Goal: Task Accomplishment & Management: Complete application form

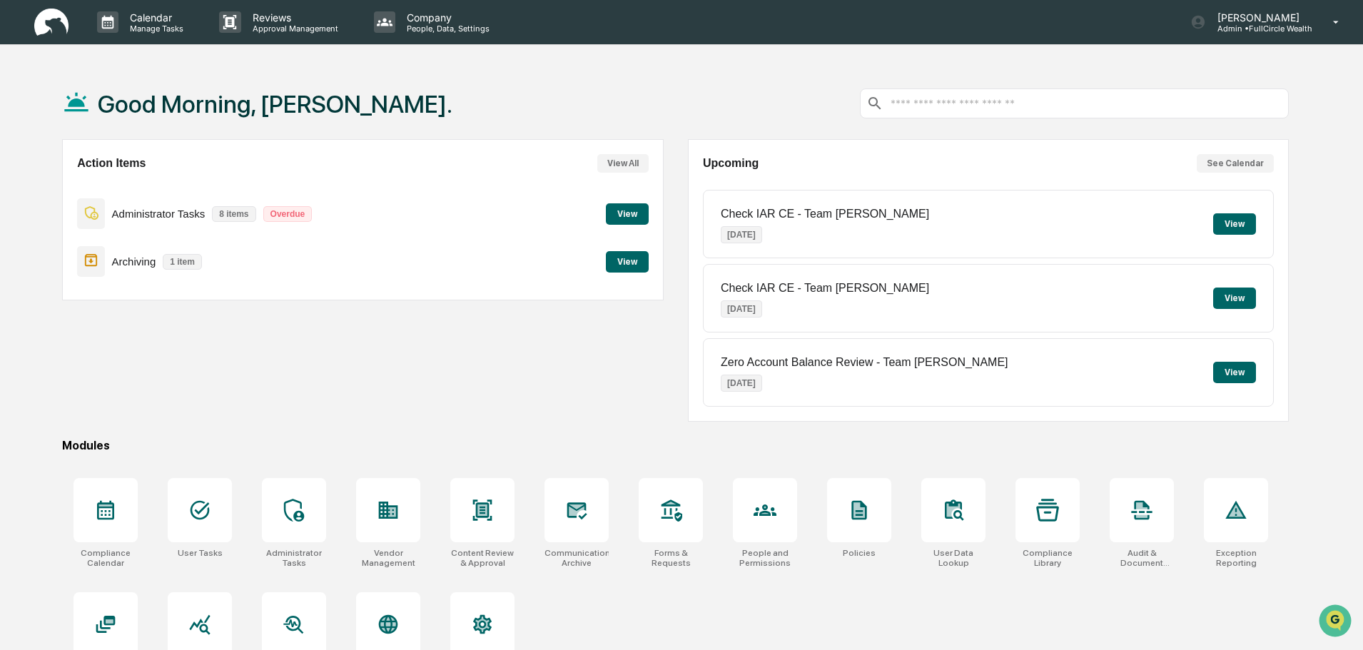
click at [621, 265] on button "View" at bounding box center [627, 261] width 43 height 21
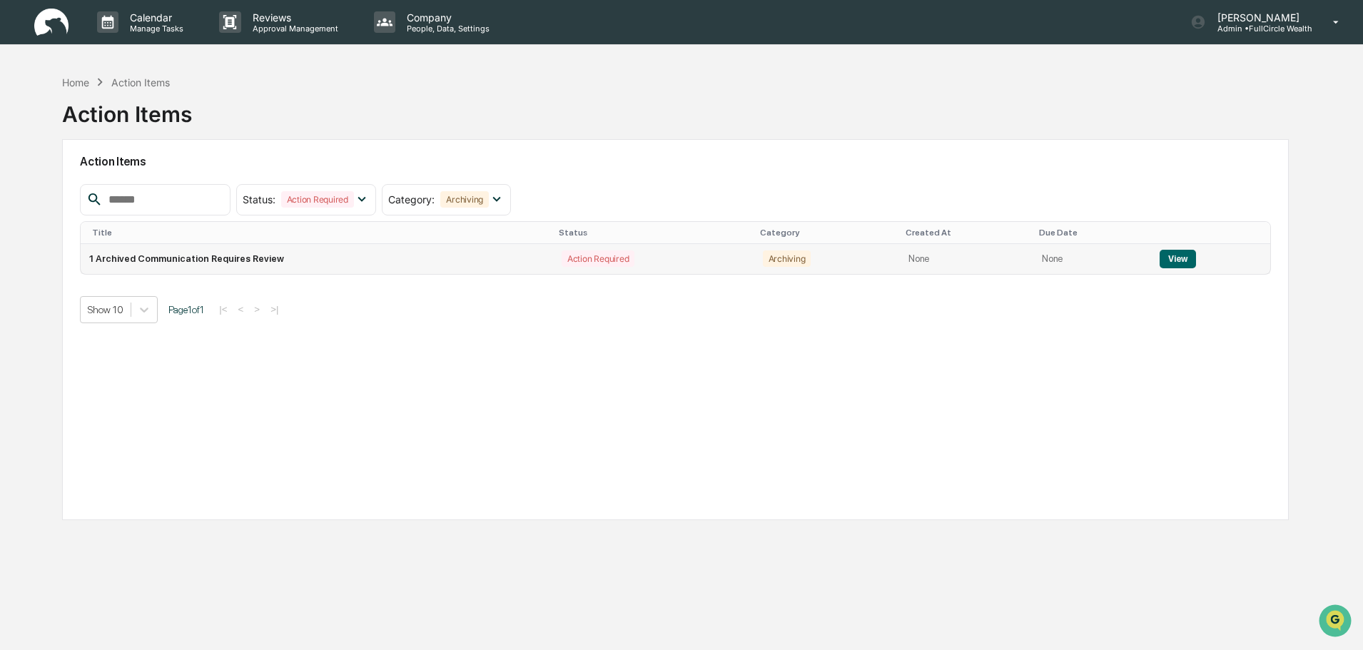
click at [258, 261] on td "1 Archived Communication Requires Review" at bounding box center [317, 259] width 472 height 30
click at [1165, 261] on button "View" at bounding box center [1177, 259] width 36 height 19
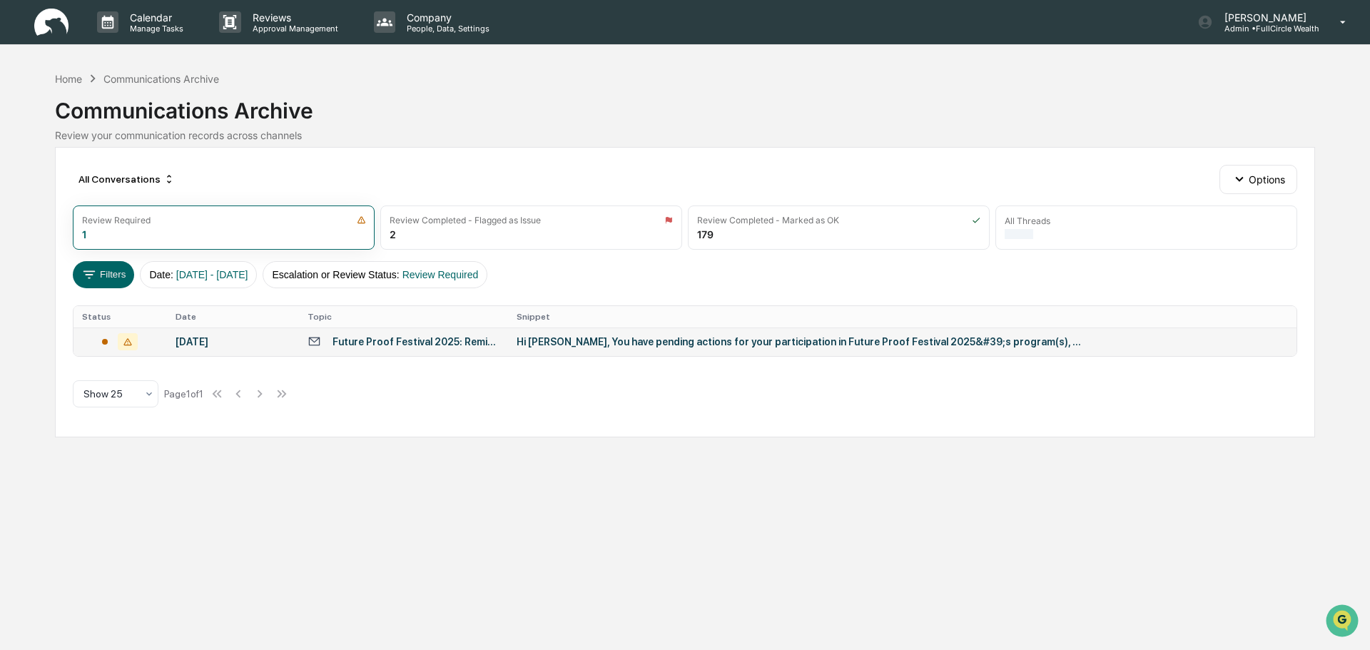
click at [437, 340] on div "Future Proof Festival 2025: Reminder for your pending actions" at bounding box center [415, 341] width 167 height 11
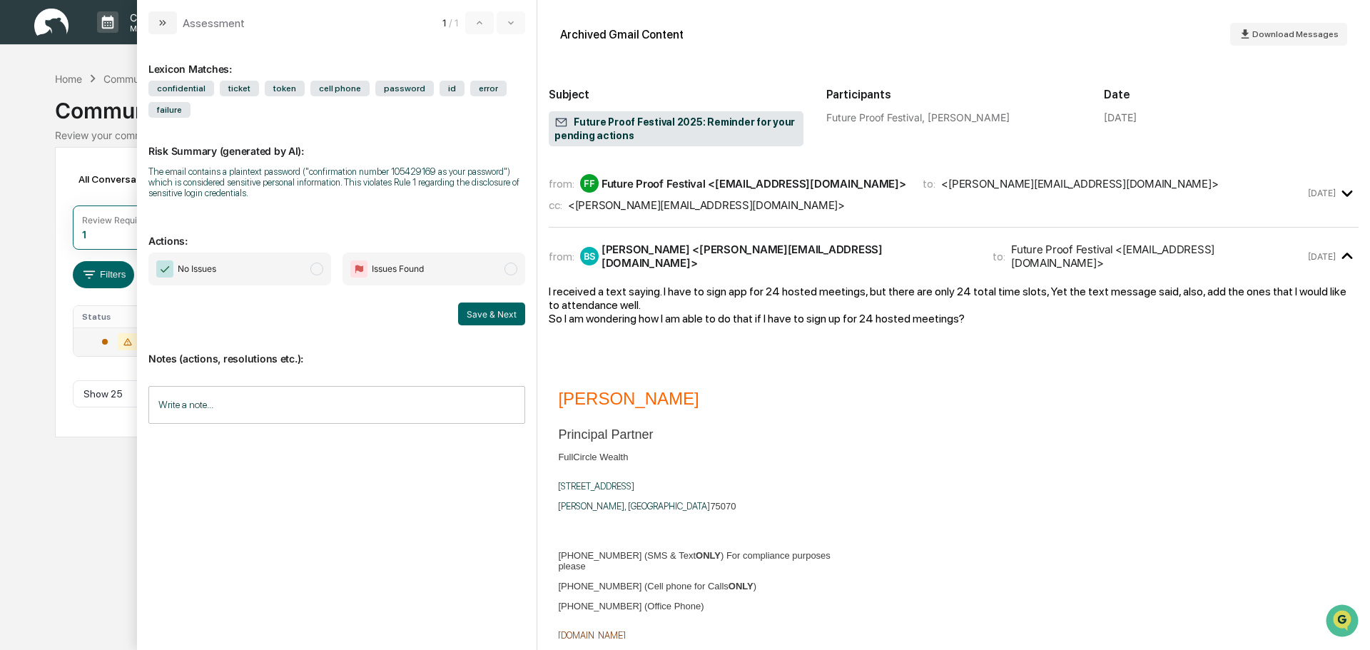
click at [426, 278] on span "Issues Found" at bounding box center [433, 269] width 183 height 33
click at [280, 278] on span "No Issues" at bounding box center [239, 269] width 183 height 33
drag, startPoint x: 474, startPoint y: 313, endPoint x: 470, endPoint y: 320, distance: 8.9
click at [473, 314] on button "Save & Next" at bounding box center [491, 314] width 67 height 23
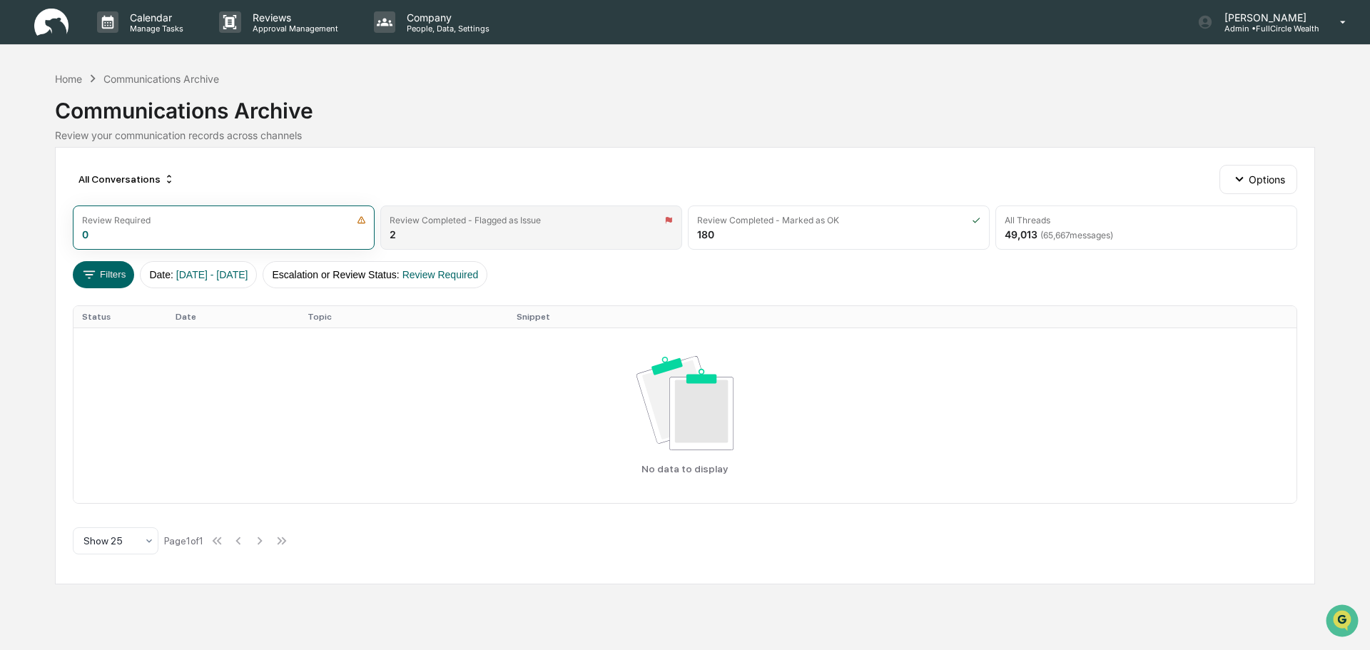
click at [611, 231] on div "Review Completed - Flagged as Issue 2" at bounding box center [531, 227] width 302 height 44
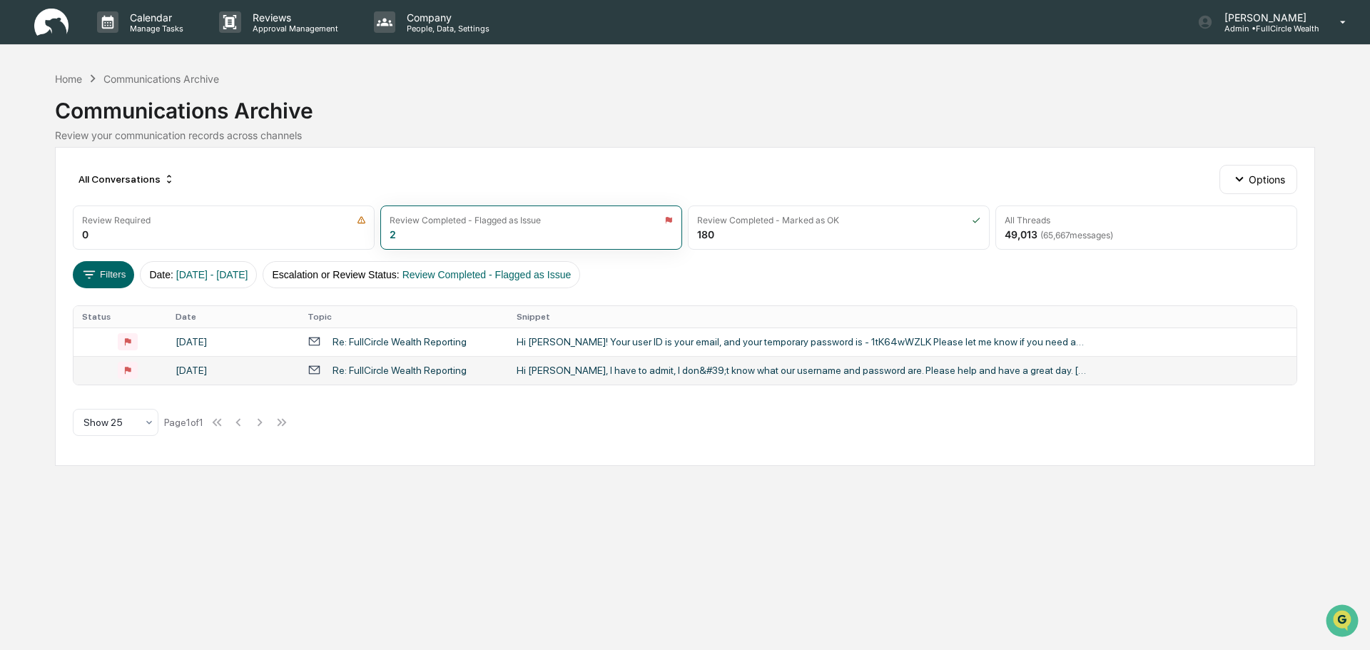
click at [616, 373] on div "Hi [PERSON_NAME], I have to admit, I don&#39;t know what our username and passw…" at bounding box center [802, 370] width 571 height 11
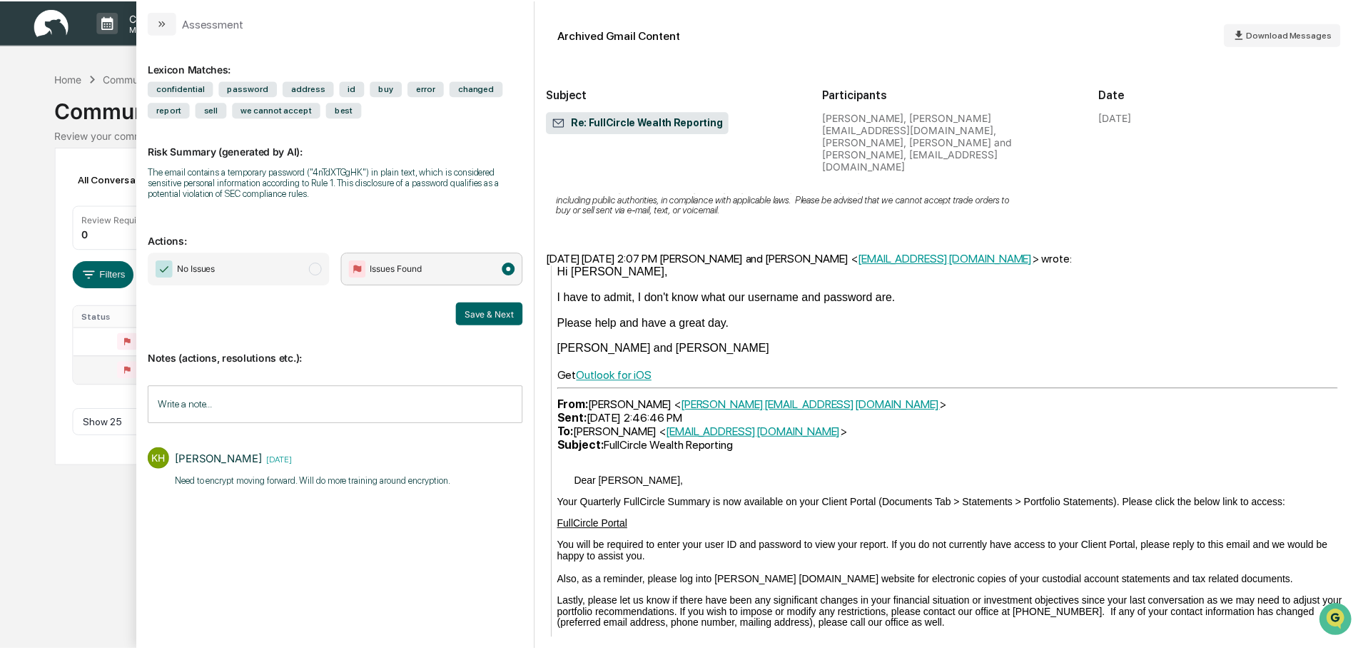
scroll to position [642, 0]
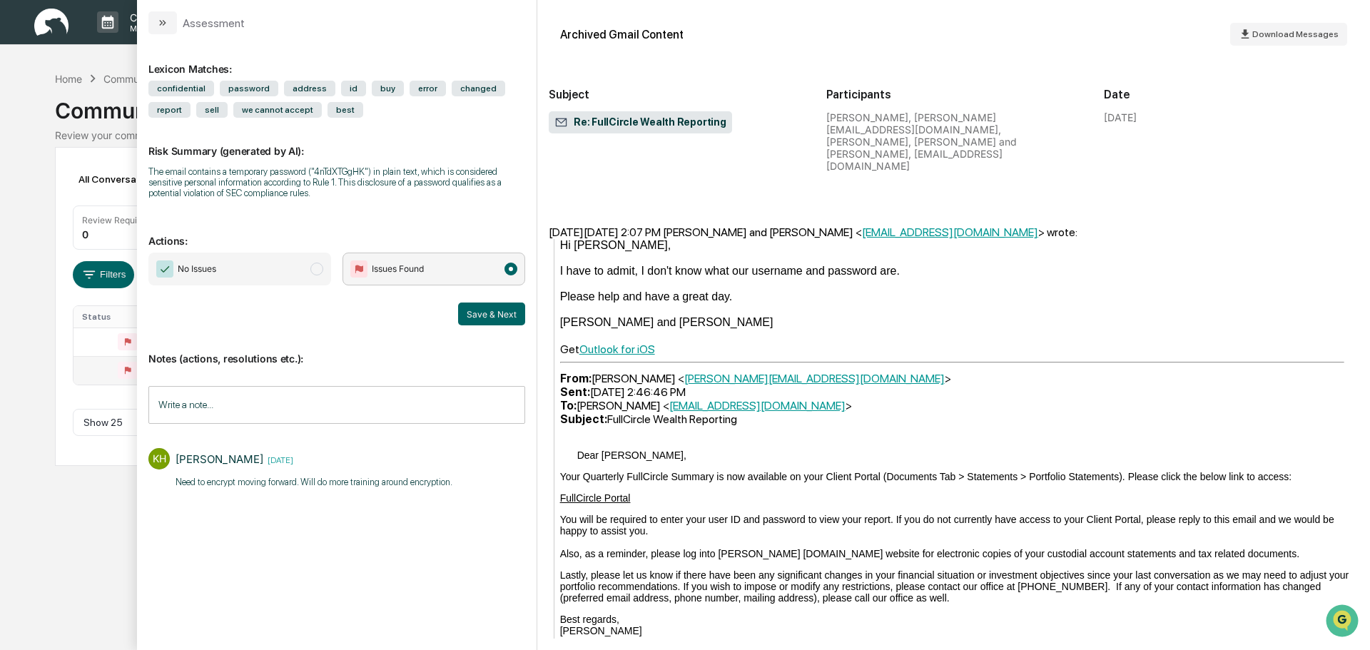
click at [163, 29] on button "modal" at bounding box center [162, 22] width 29 height 23
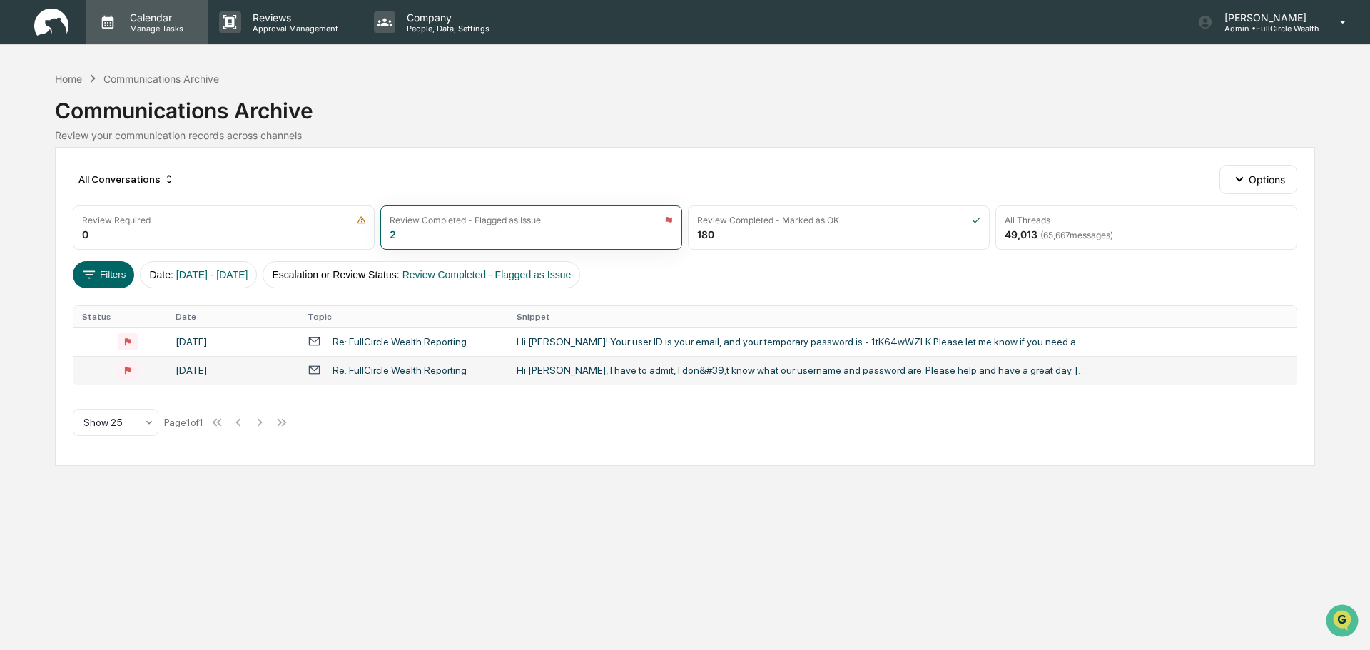
click at [183, 26] on p "Manage Tasks" at bounding box center [154, 29] width 72 height 10
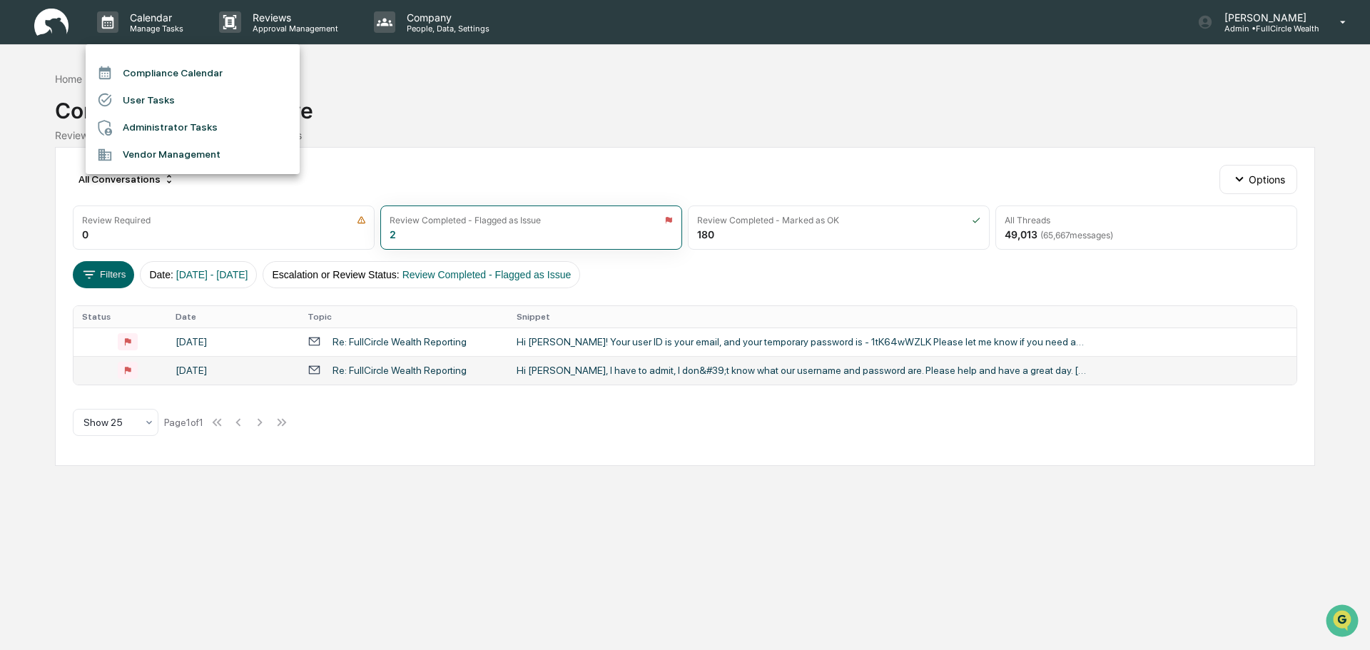
click at [190, 128] on li "Administrator Tasks" at bounding box center [193, 127] width 214 height 27
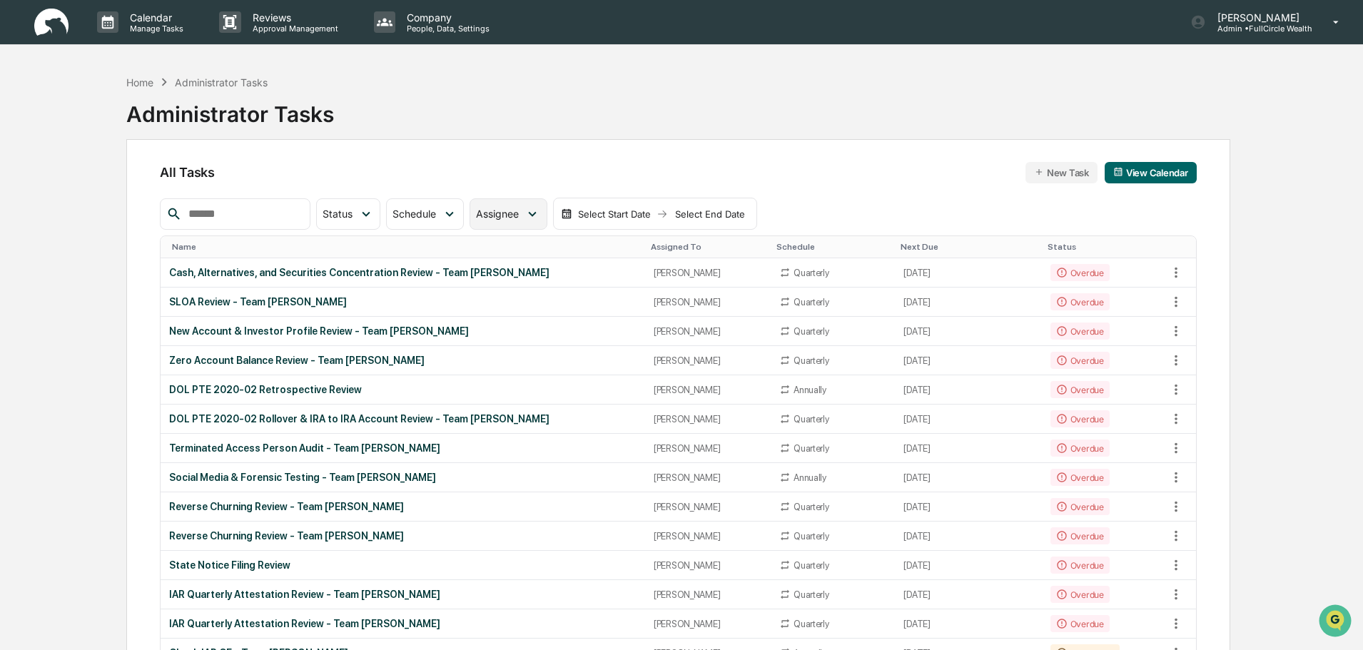
click at [519, 213] on span "Assignee" at bounding box center [497, 214] width 43 height 12
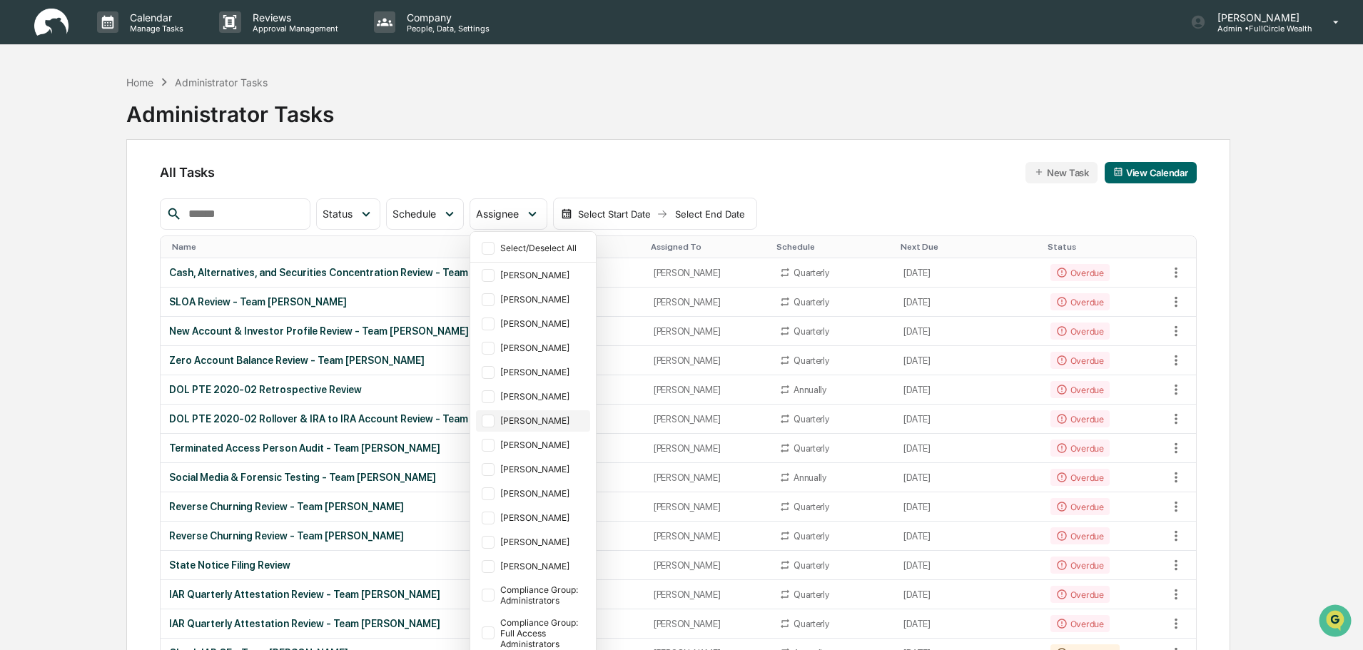
click at [494, 415] on div at bounding box center [488, 421] width 13 height 13
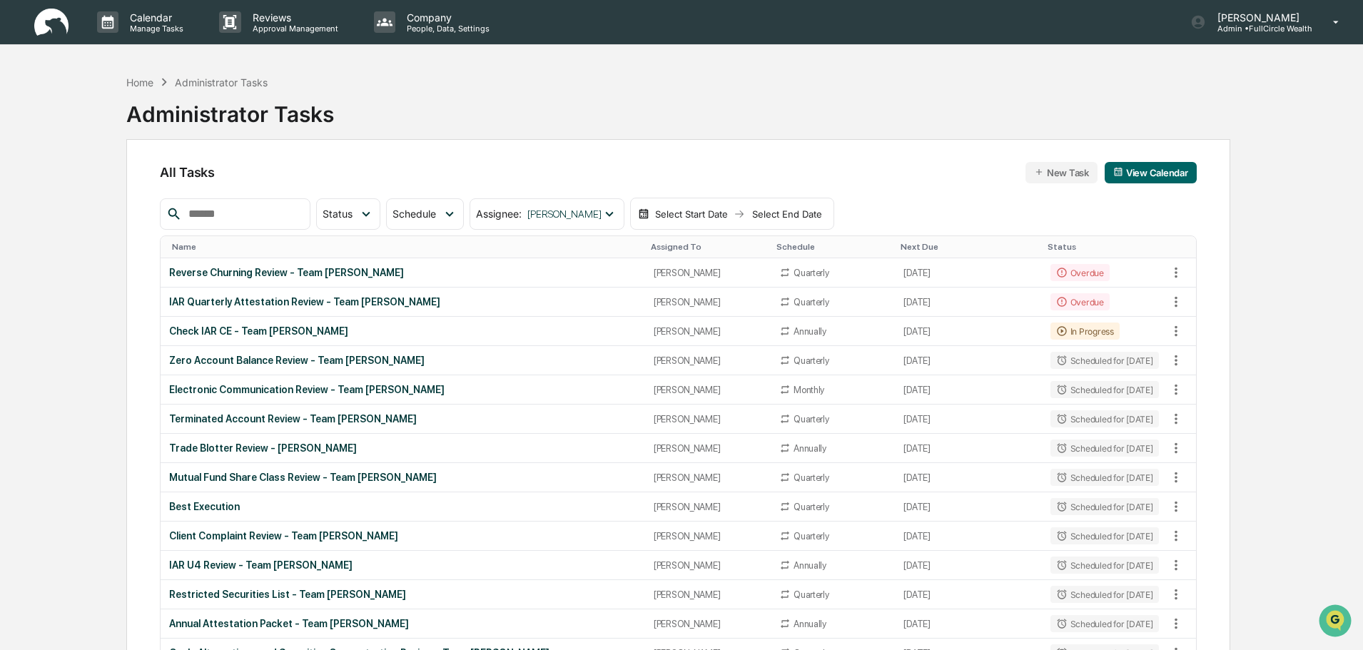
click at [585, 110] on div "Home Administrator Tasks Administrator Tasks" at bounding box center [678, 103] width 1104 height 71
click at [325, 301] on div "IAR Quarterly Attestation Review - Team [PERSON_NAME]" at bounding box center [402, 301] width 467 height 11
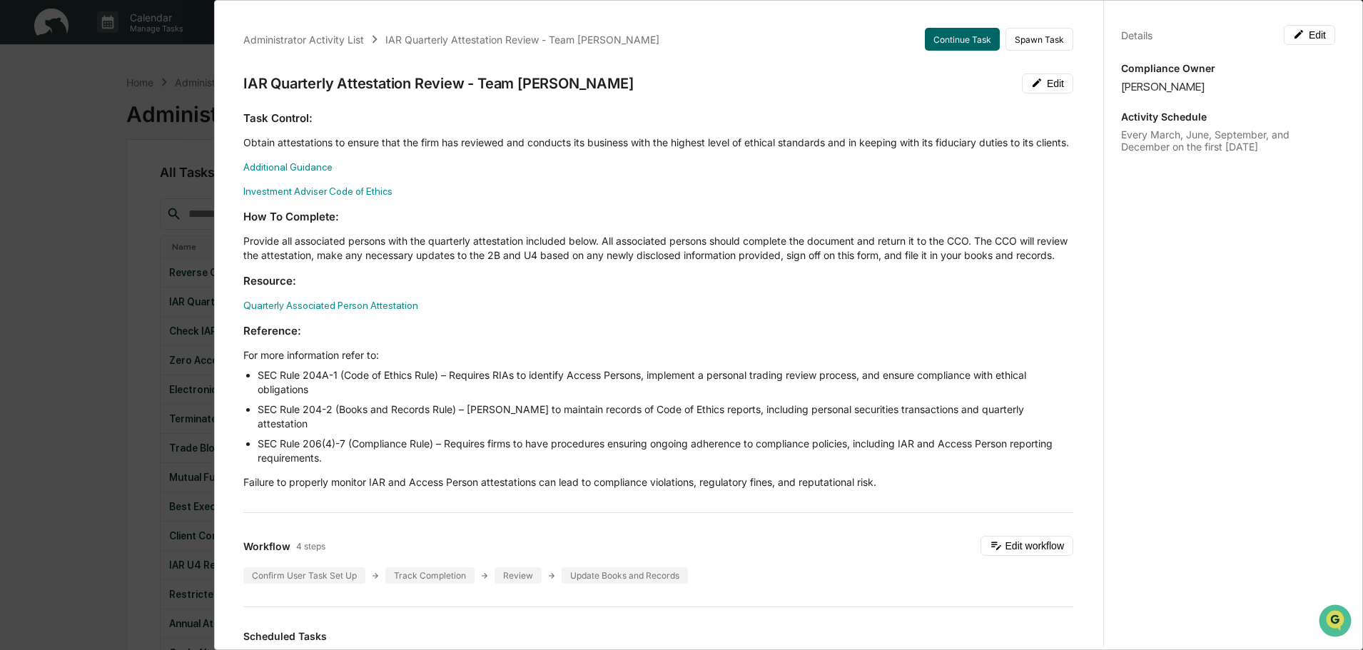
click at [908, 103] on div "Administrator Activity List IAR Quarterly Attestation Review - Team [PERSON_NAM…" at bounding box center [658, 644] width 864 height 1266
click at [116, 235] on div "Administrator Activity List IAR Quarterly Attestation Review - Team [PERSON_NAM…" at bounding box center [681, 325] width 1363 height 650
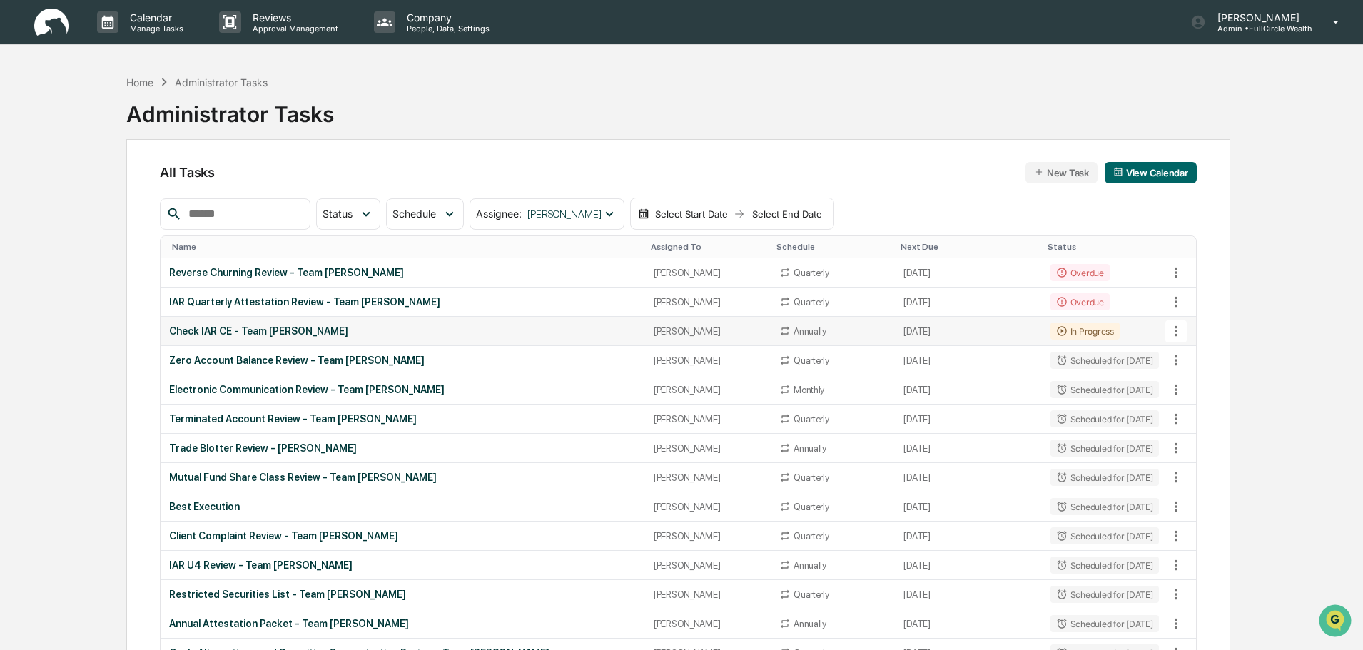
click at [576, 335] on div "Check IAR CE - Team [PERSON_NAME]" at bounding box center [402, 330] width 467 height 11
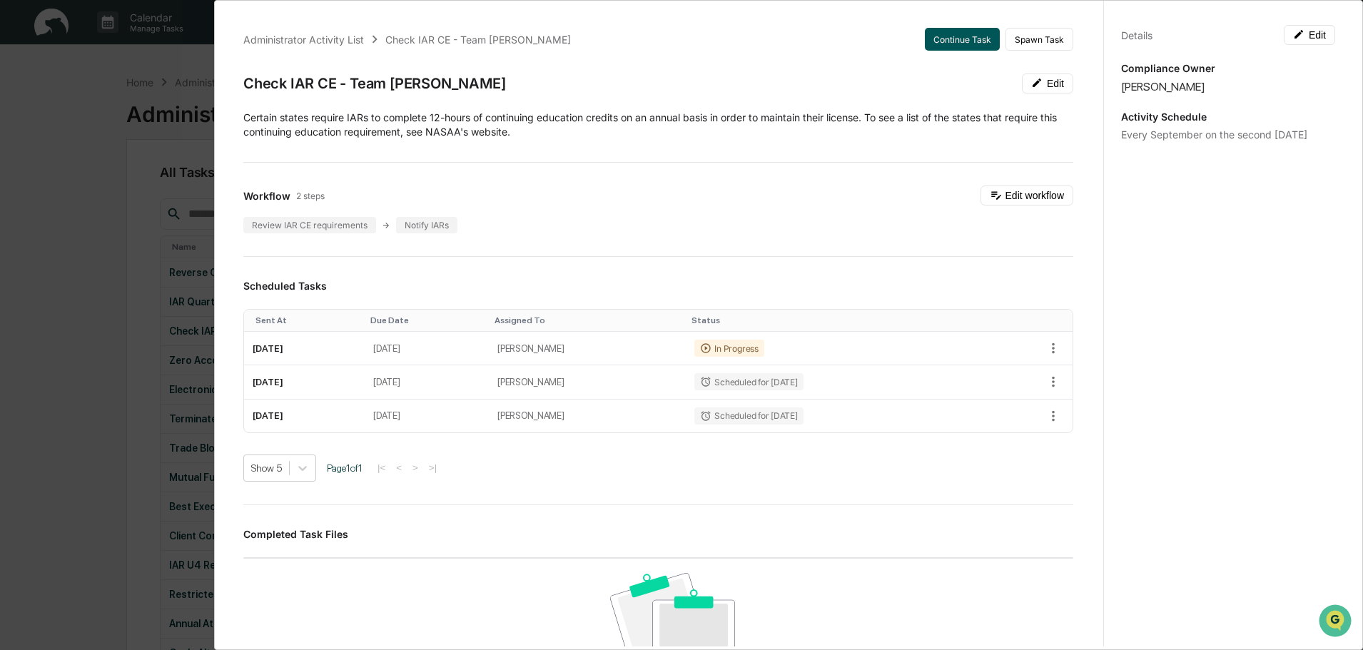
click at [934, 40] on button "Continue Task" at bounding box center [962, 39] width 75 height 23
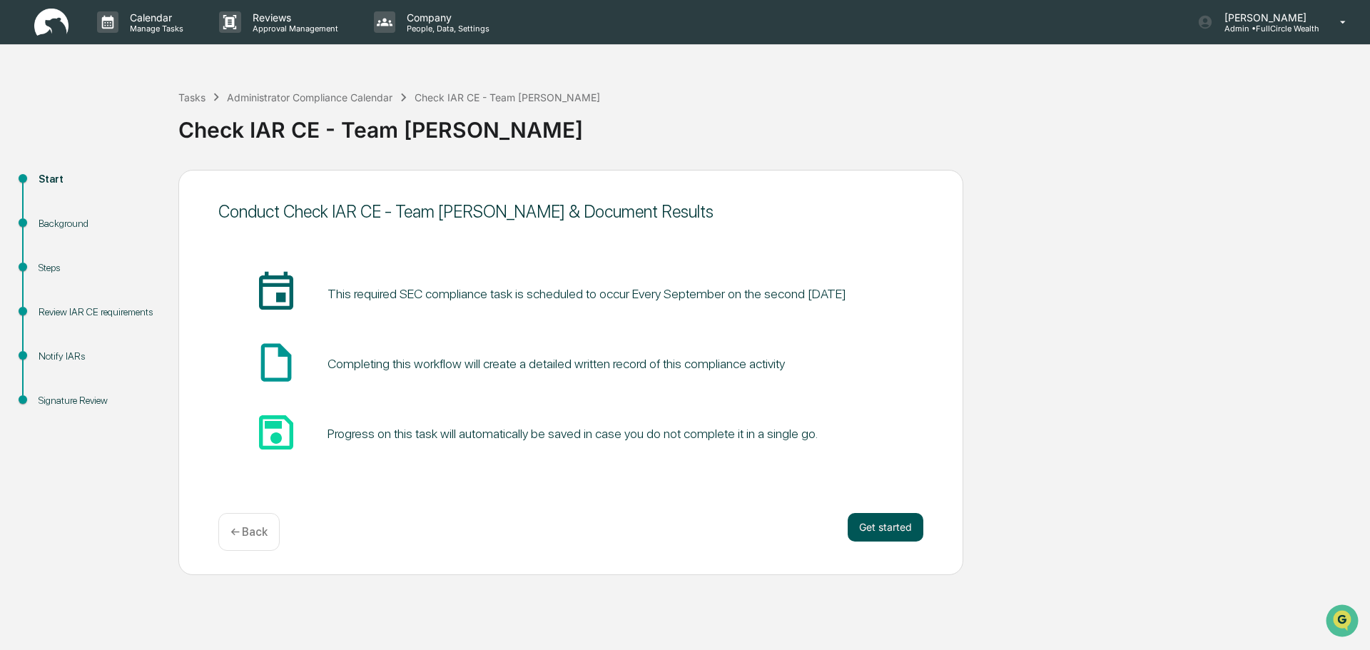
click at [888, 532] on button "Get started" at bounding box center [886, 527] width 76 height 29
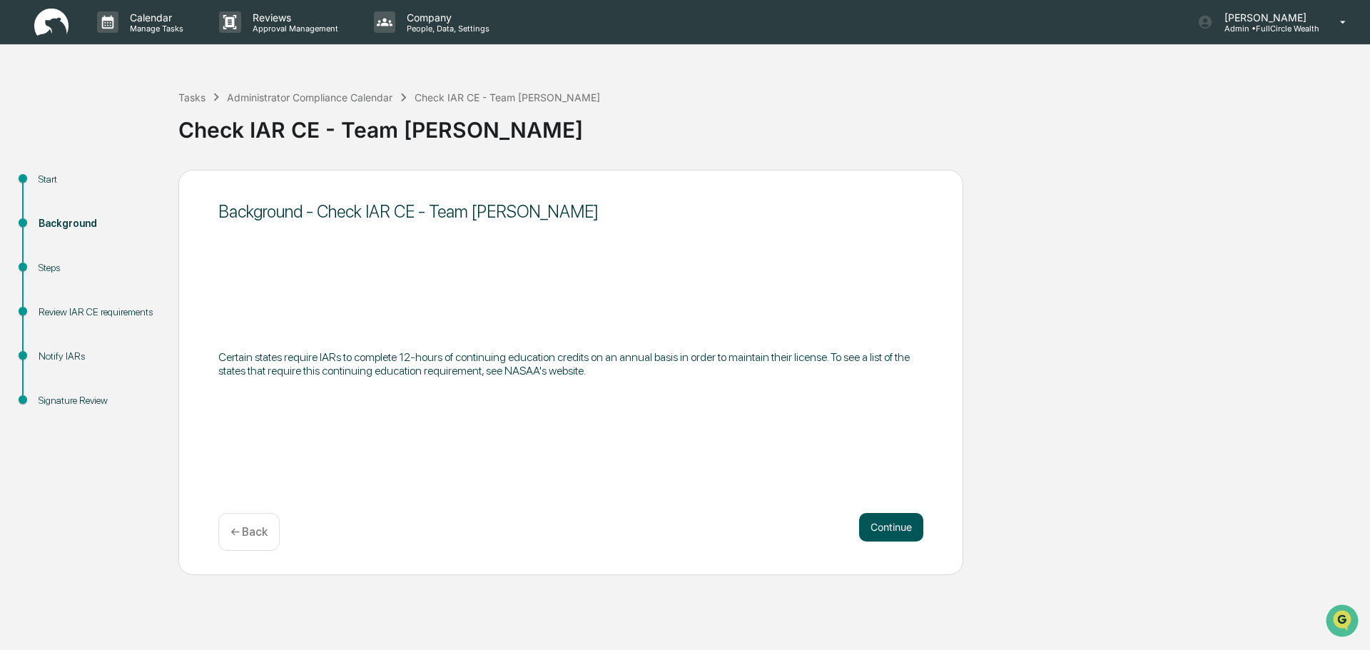
click at [888, 522] on button "Continue" at bounding box center [891, 527] width 64 height 29
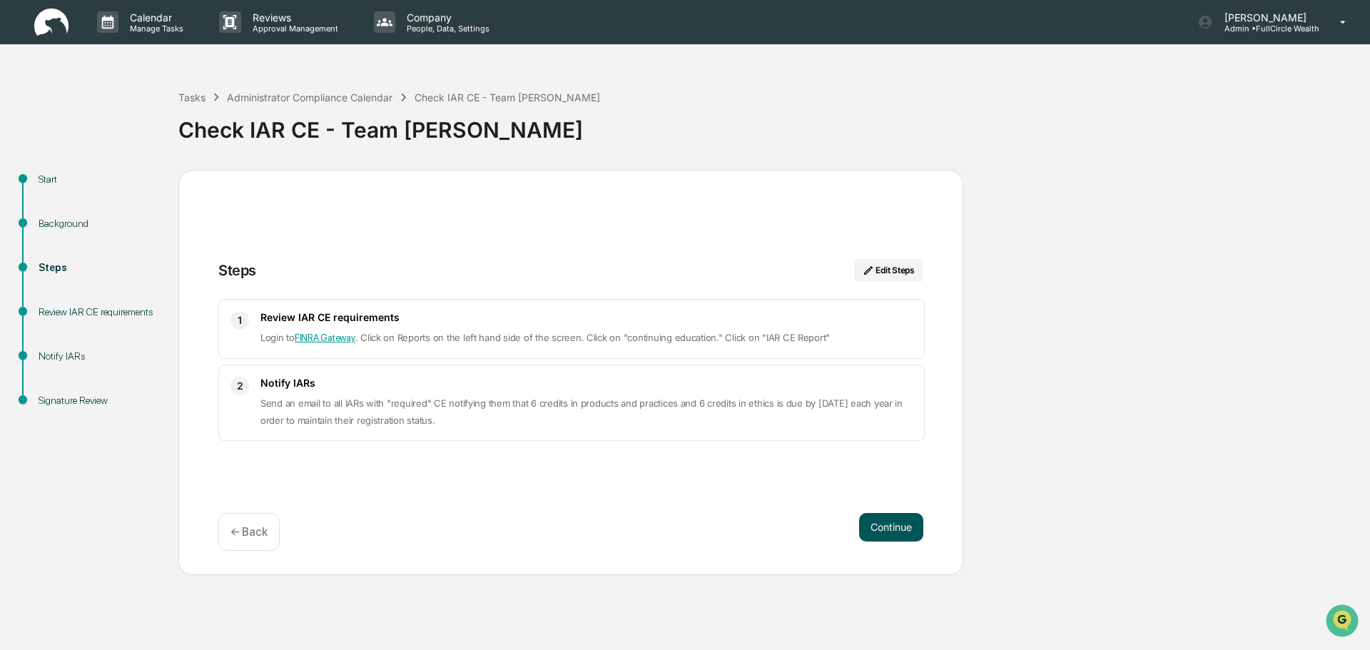
click at [888, 522] on button "Continue" at bounding box center [891, 527] width 64 height 29
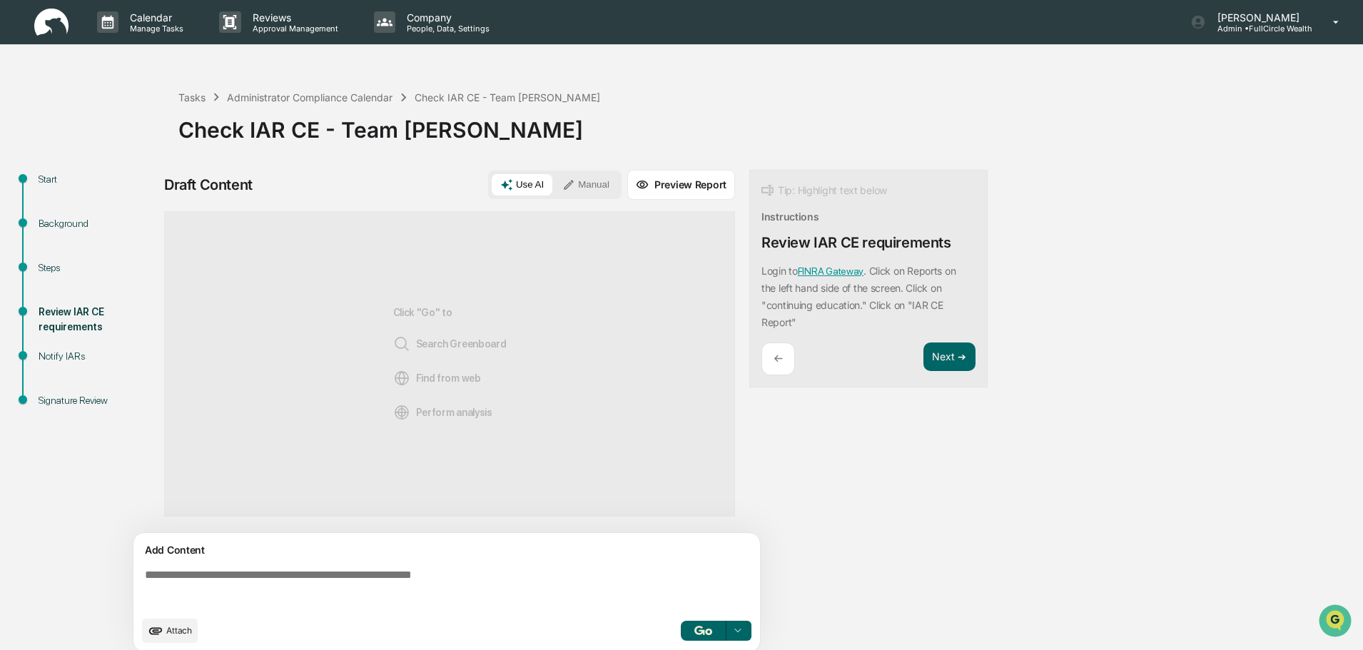
click at [591, 190] on button "Manual" at bounding box center [586, 184] width 64 height 21
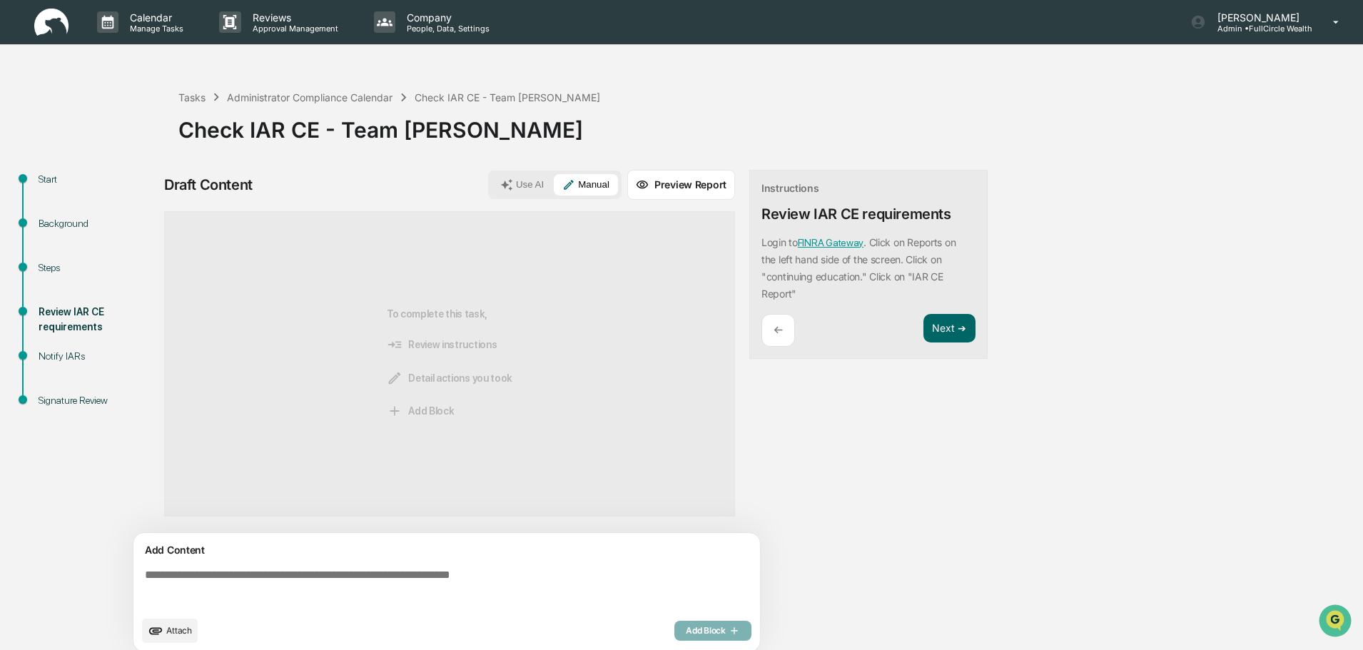
click at [549, 581] on textarea at bounding box center [449, 588] width 621 height 51
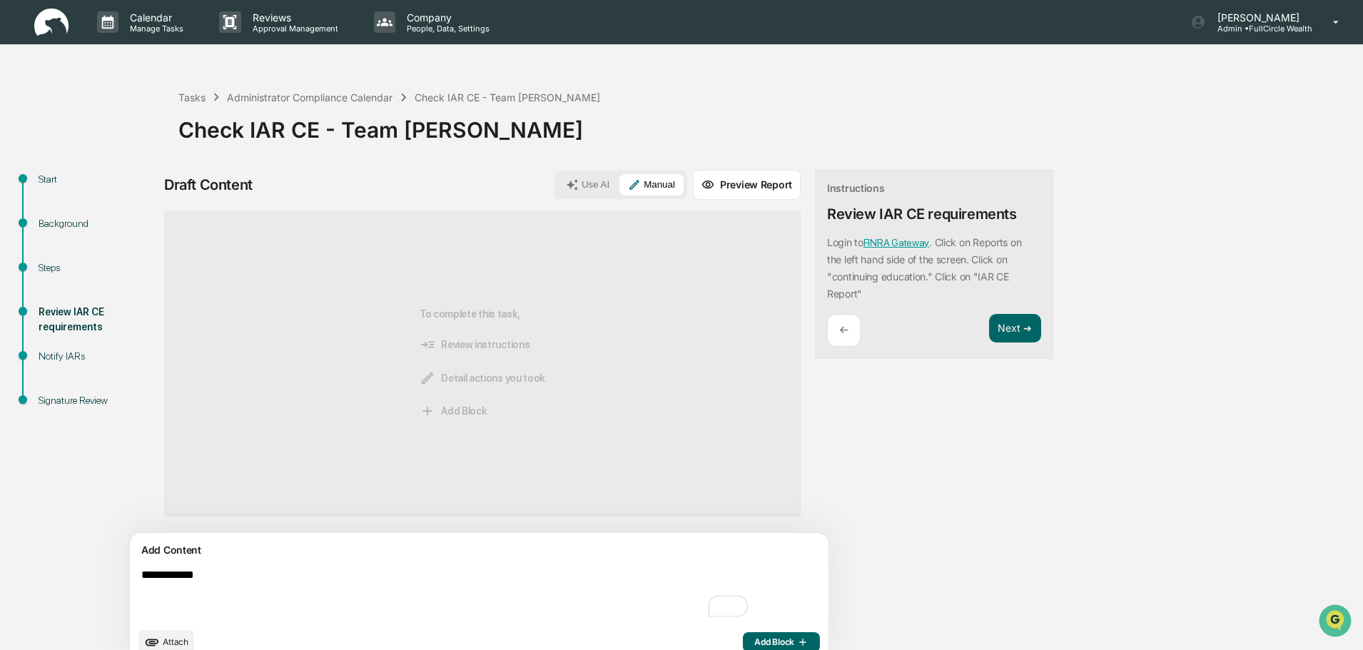
type textarea "**********"
click at [754, 639] on span "Add Block" at bounding box center [781, 641] width 54 height 11
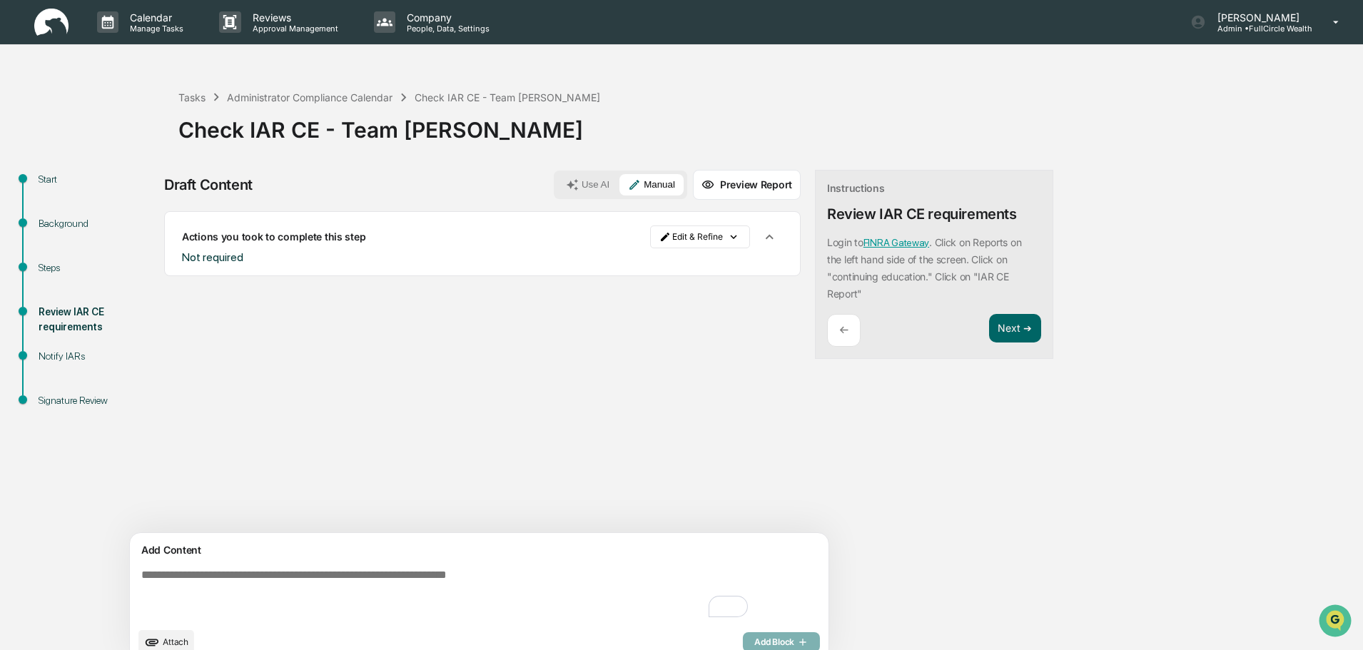
click at [863, 243] on link "FINRA Gateway" at bounding box center [896, 242] width 66 height 11
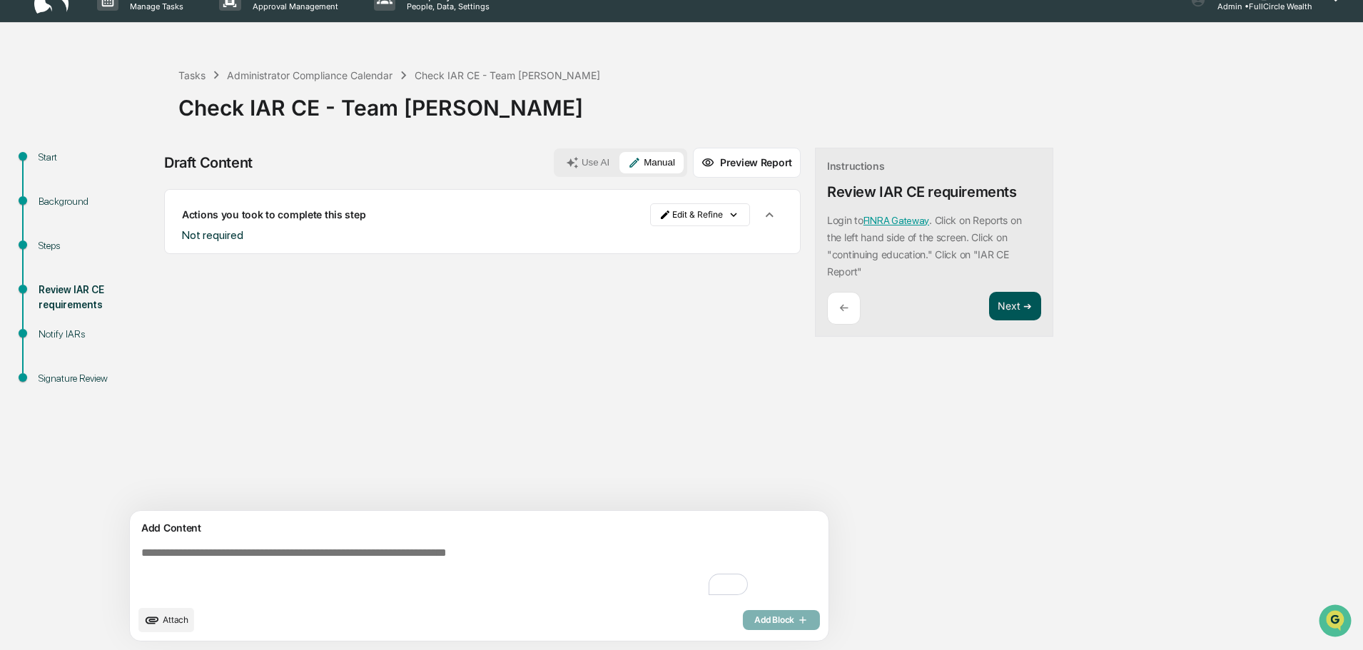
click at [989, 295] on button "Next ➔" at bounding box center [1015, 306] width 52 height 29
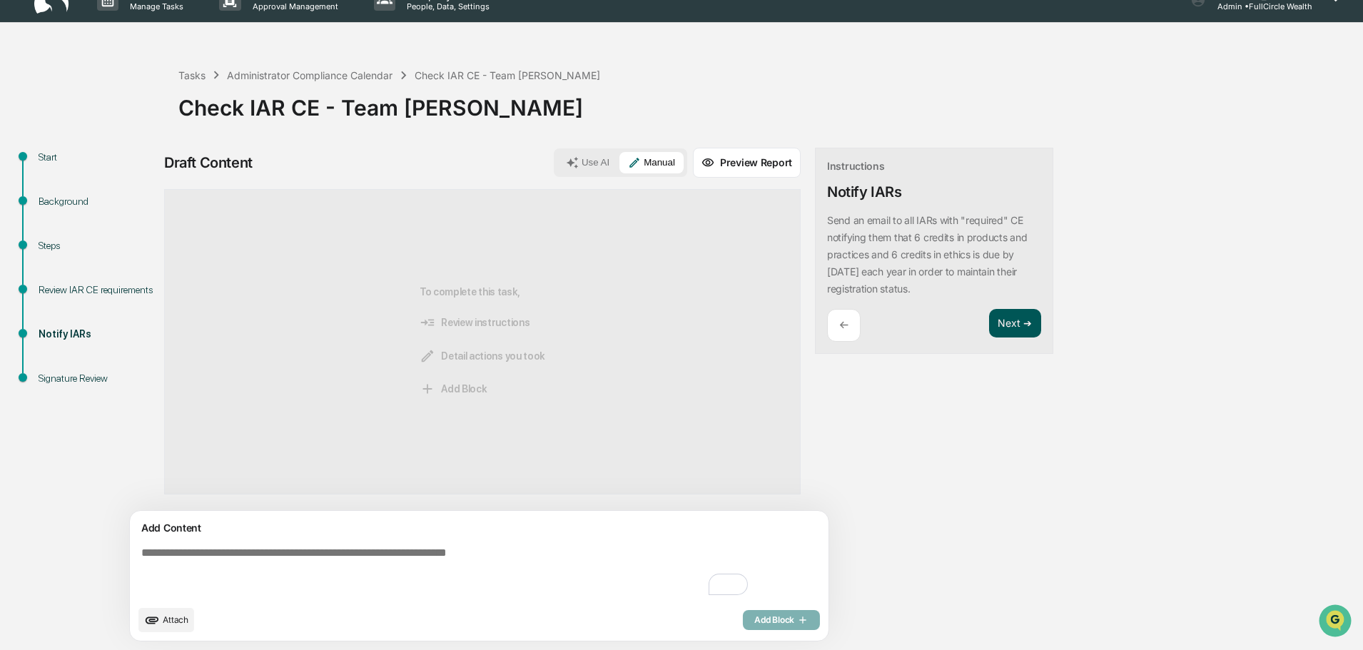
click at [949, 307] on div "Instructions Notify IARs Send an email to all IARs with "required" CE notifying…" at bounding box center [934, 251] width 238 height 207
click at [989, 321] on button "Next ➔" at bounding box center [1015, 323] width 52 height 29
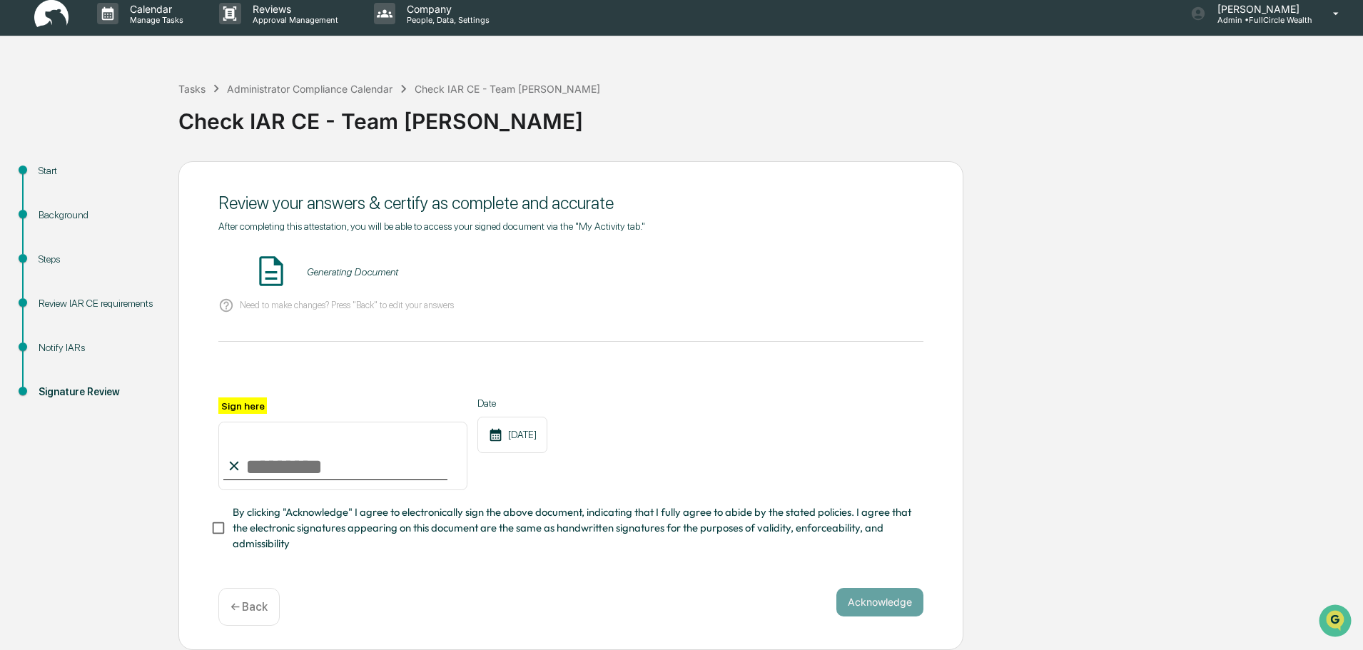
scroll to position [0, 0]
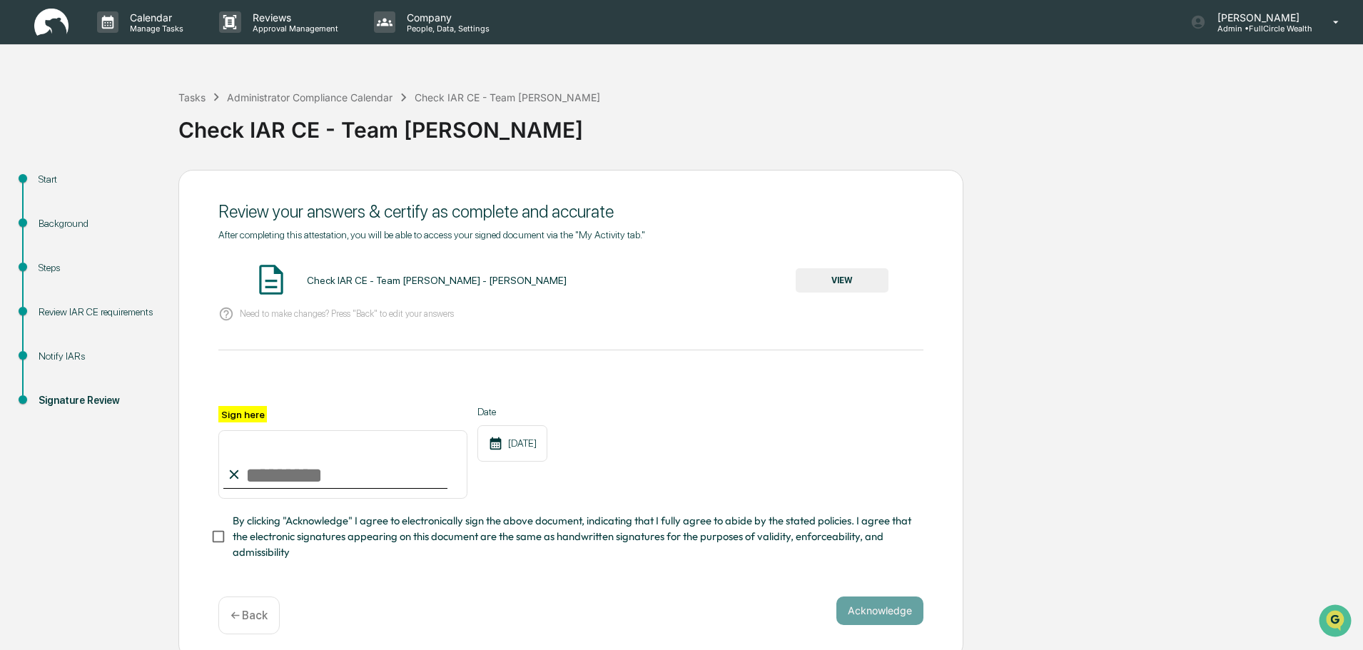
click at [856, 278] on button "VIEW" at bounding box center [842, 280] width 93 height 24
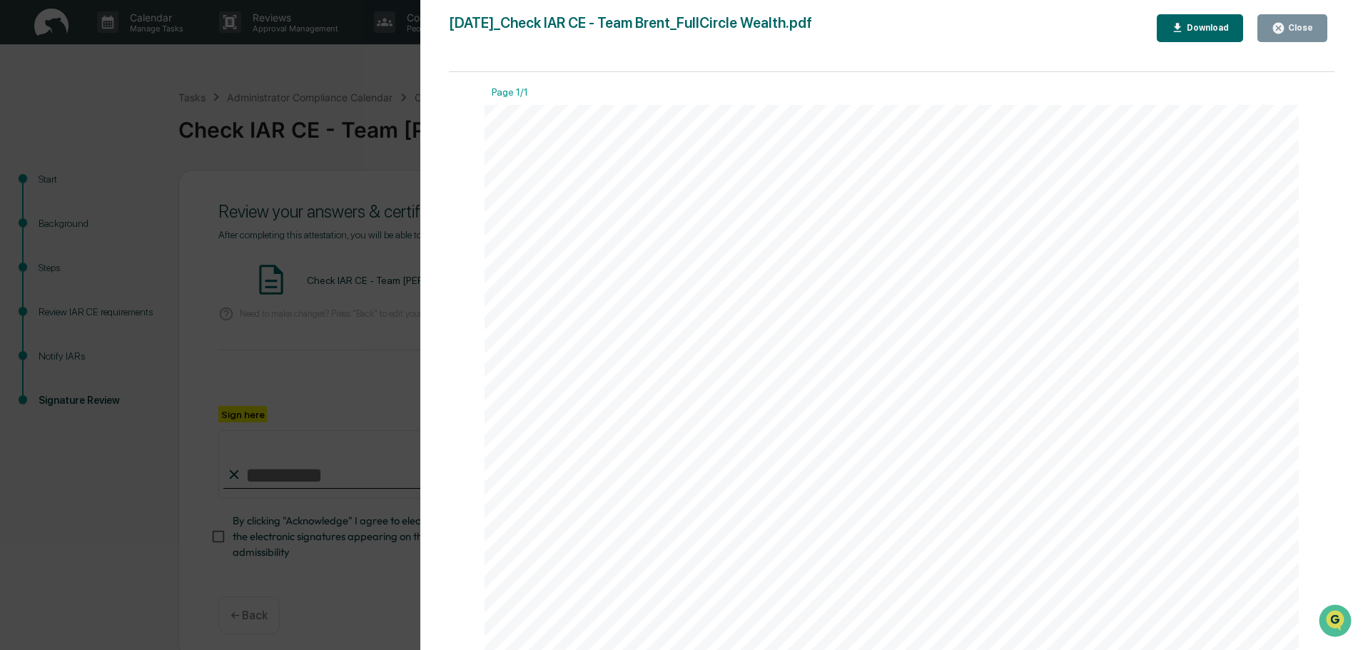
click at [1292, 29] on div "Close" at bounding box center [1299, 28] width 28 height 10
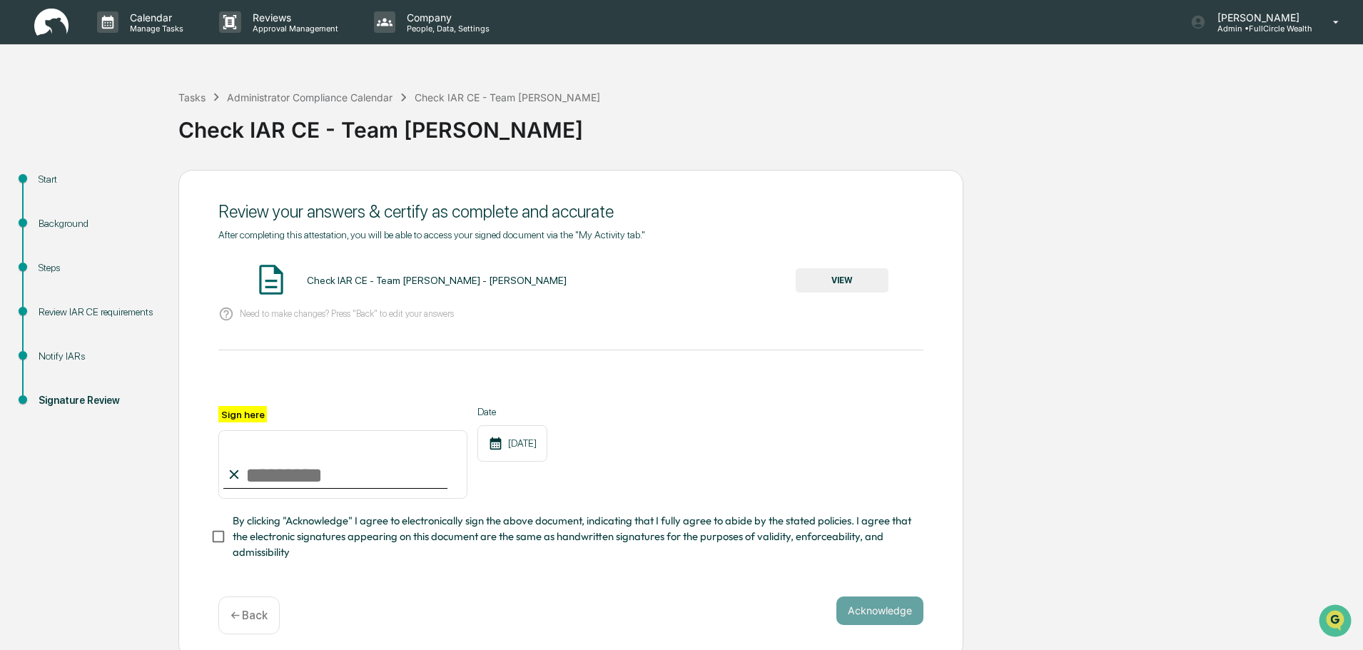
click at [342, 490] on input "Sign here" at bounding box center [342, 464] width 249 height 68
type input "**********"
drag, startPoint x: 353, startPoint y: 565, endPoint x: 208, endPoint y: 568, distance: 145.6
click at [340, 569] on div "**********" at bounding box center [570, 405] width 705 height 353
click at [900, 620] on button "Acknowledge" at bounding box center [879, 610] width 87 height 29
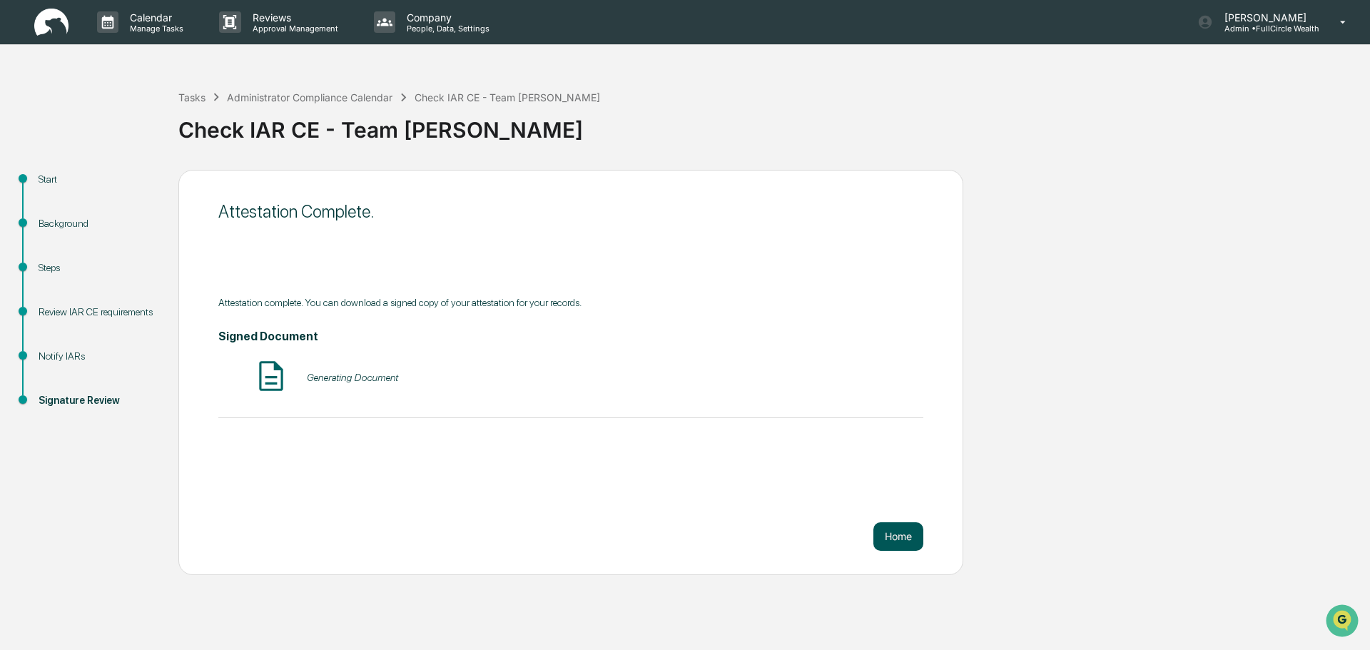
click at [894, 537] on button "Home" at bounding box center [898, 536] width 50 height 29
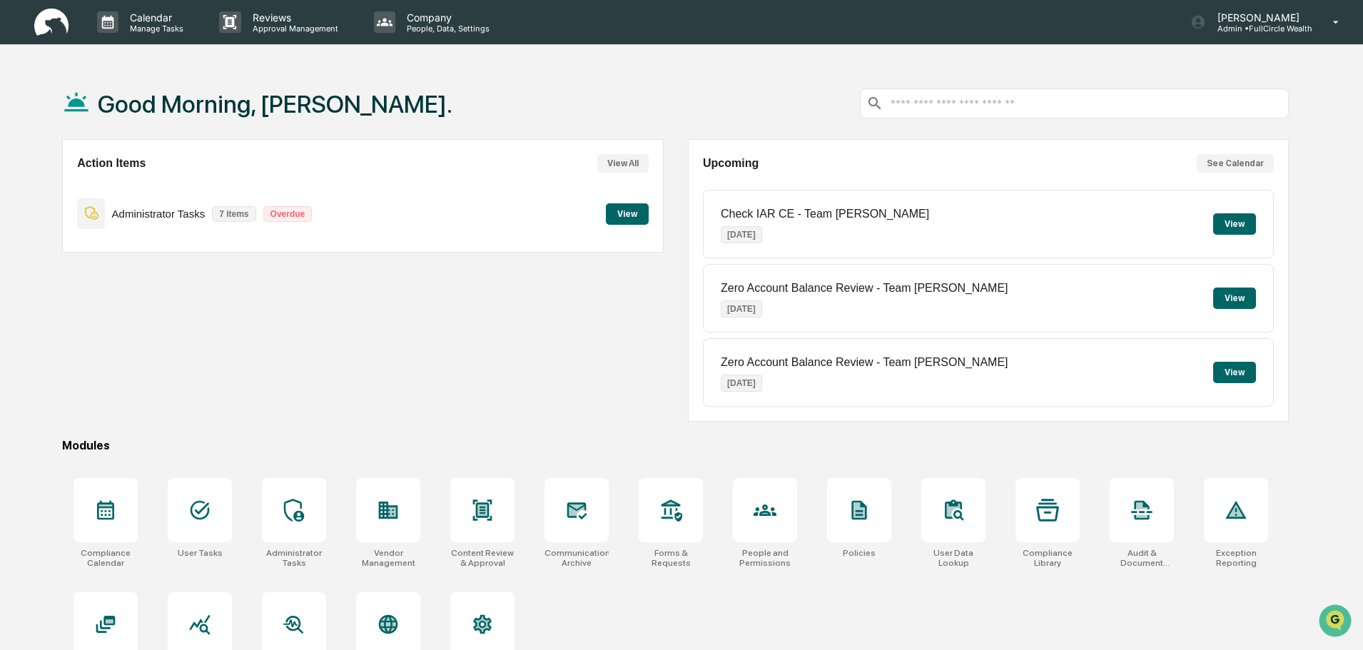
click at [619, 213] on button "View" at bounding box center [627, 213] width 43 height 21
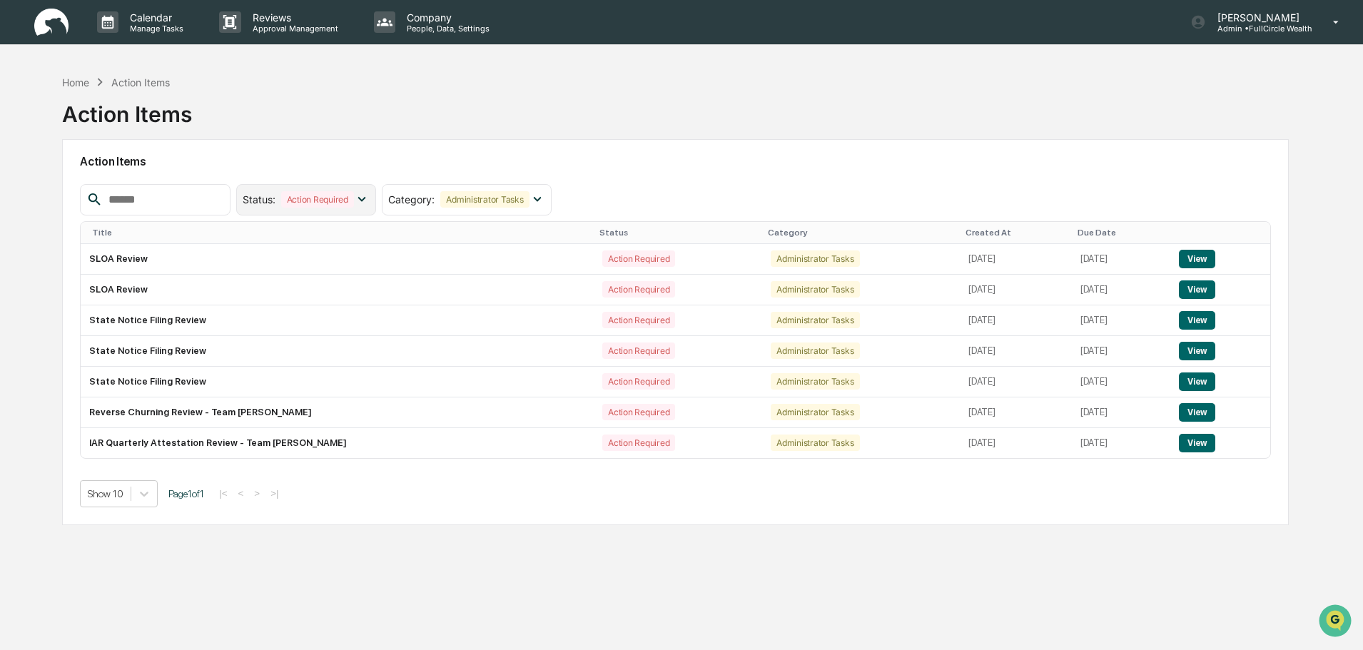
click at [354, 199] on div "Action Required" at bounding box center [317, 199] width 73 height 16
click at [314, 294] on div "Resolved" at bounding box center [290, 291] width 47 height 16
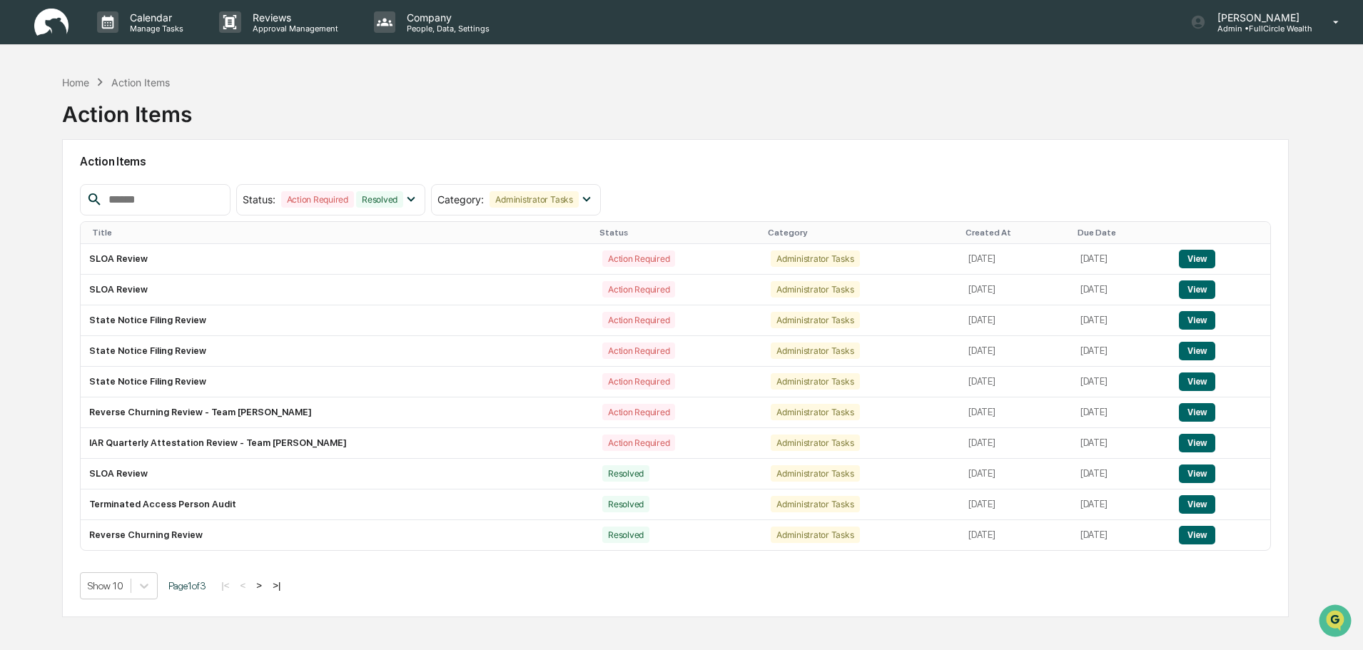
click at [1077, 234] on div "Due Date" at bounding box center [1120, 233] width 87 height 10
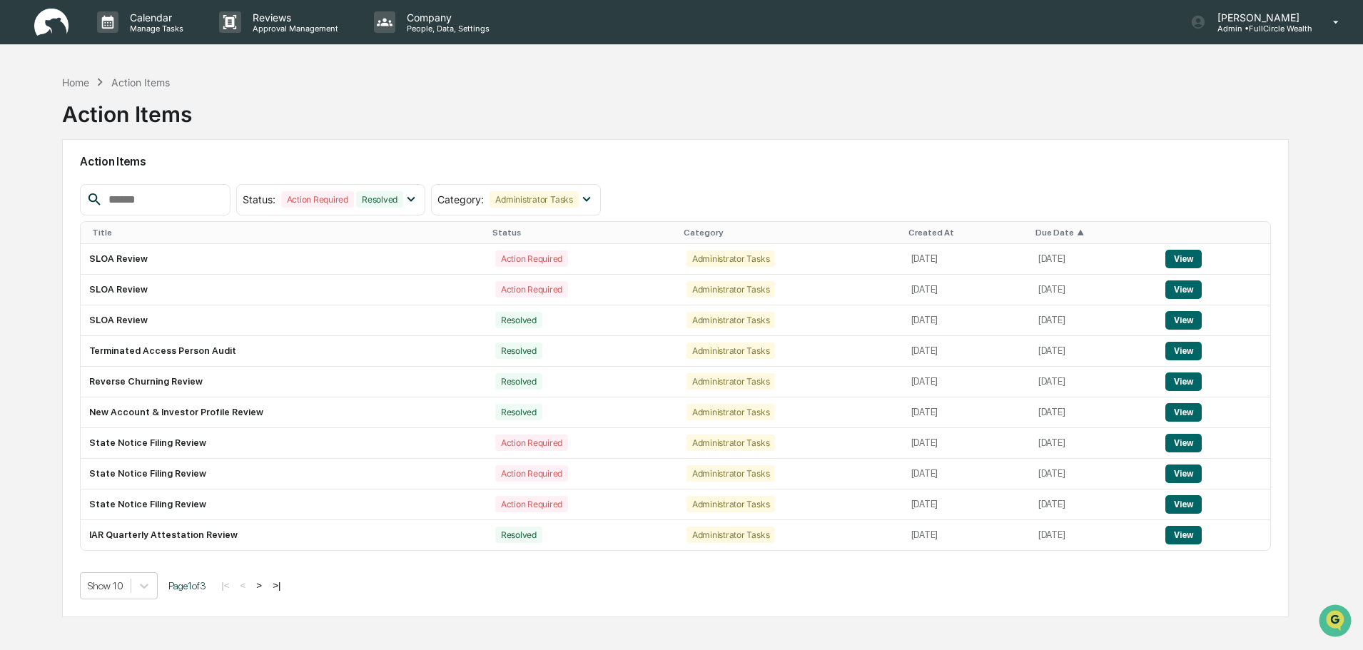
click at [189, 206] on input "text" at bounding box center [163, 199] width 121 height 19
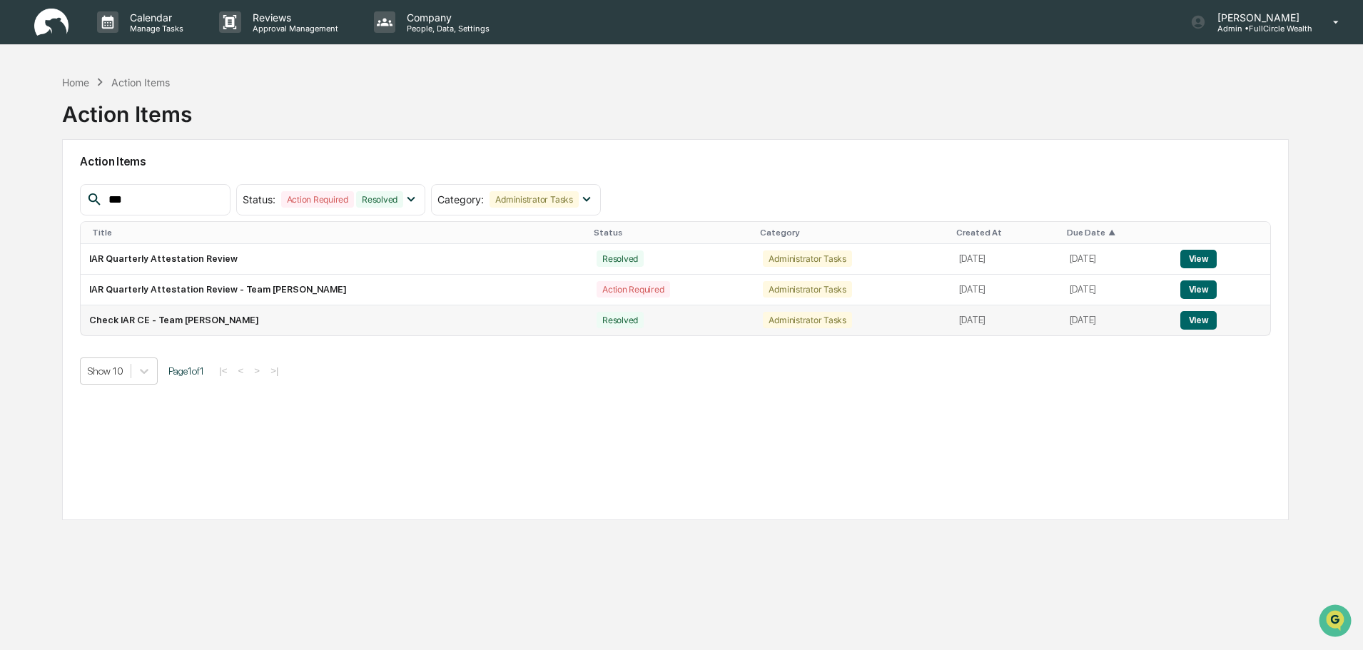
type input "***"
click at [1203, 322] on button "View" at bounding box center [1198, 320] width 36 height 19
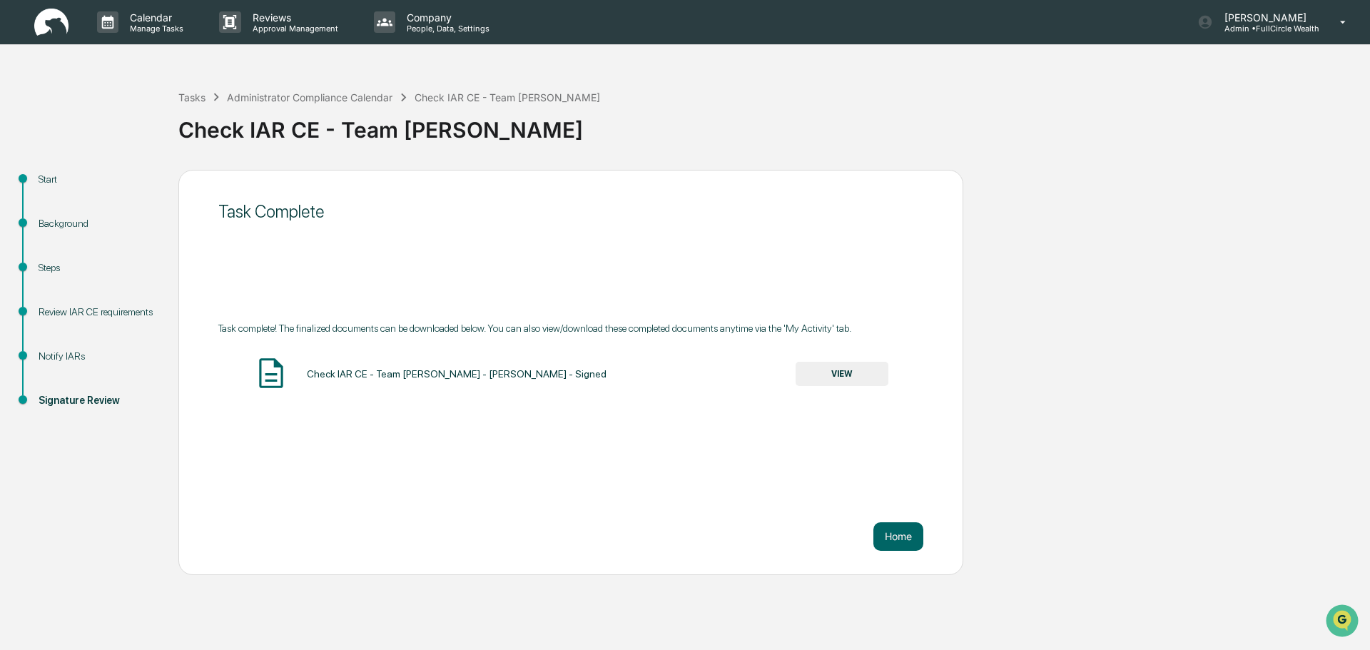
click at [855, 376] on button "VIEW" at bounding box center [842, 374] width 93 height 24
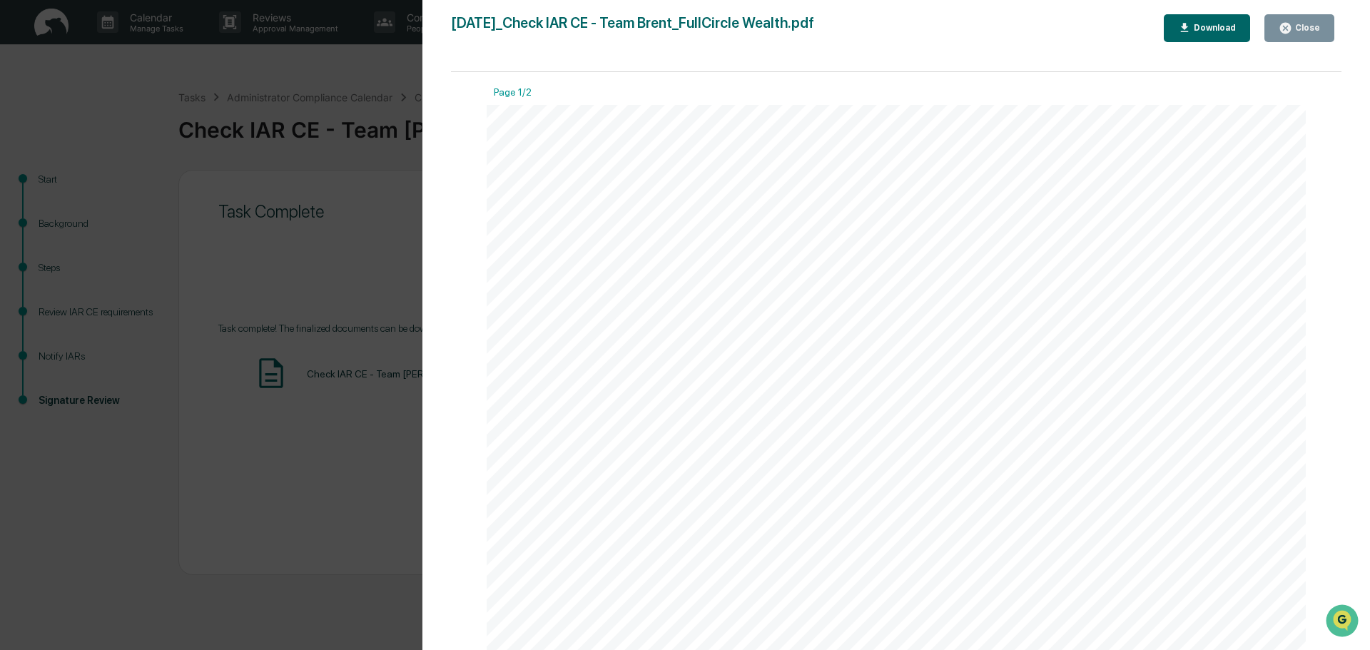
click at [1209, 32] on div "Download" at bounding box center [1213, 28] width 45 height 10
drag, startPoint x: 1311, startPoint y: 29, endPoint x: 1255, endPoint y: 91, distance: 83.8
click at [1309, 29] on div "Close" at bounding box center [1306, 28] width 28 height 10
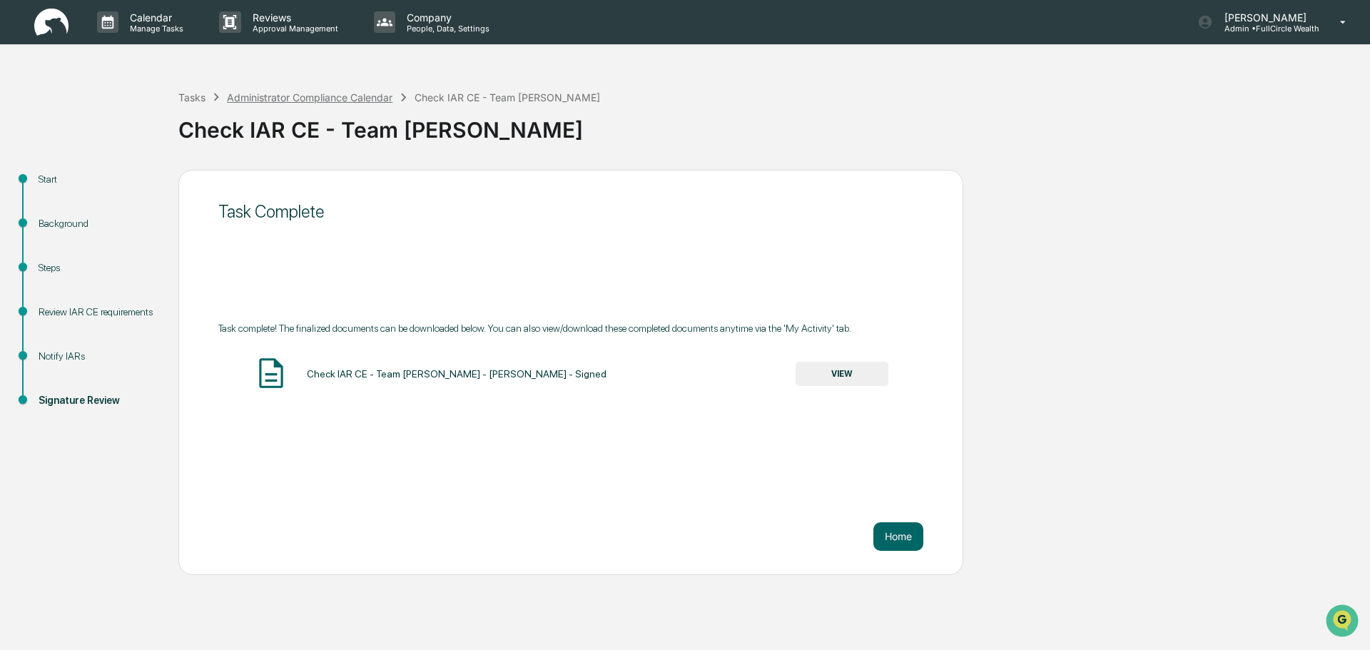
click at [271, 101] on div "Administrator Compliance Calendar" at bounding box center [310, 97] width 166 height 12
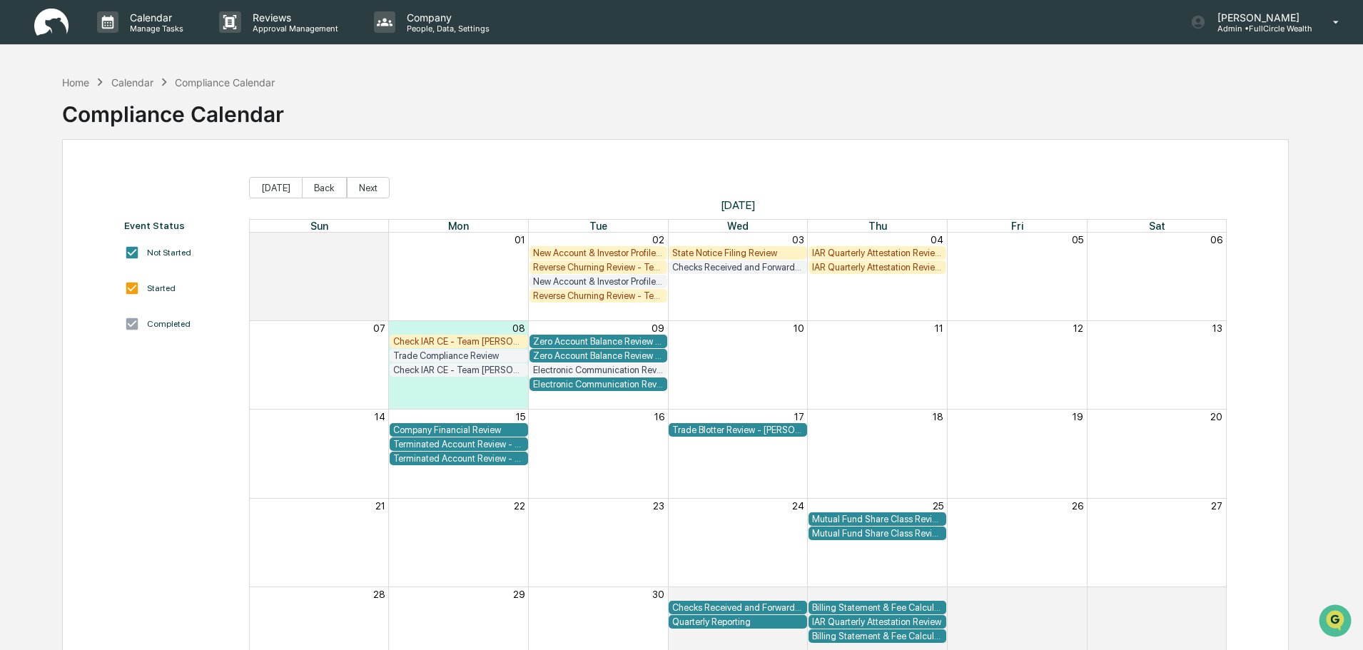
click at [616, 268] on div "Reverse Churning Review - Team [PERSON_NAME]" at bounding box center [598, 267] width 131 height 11
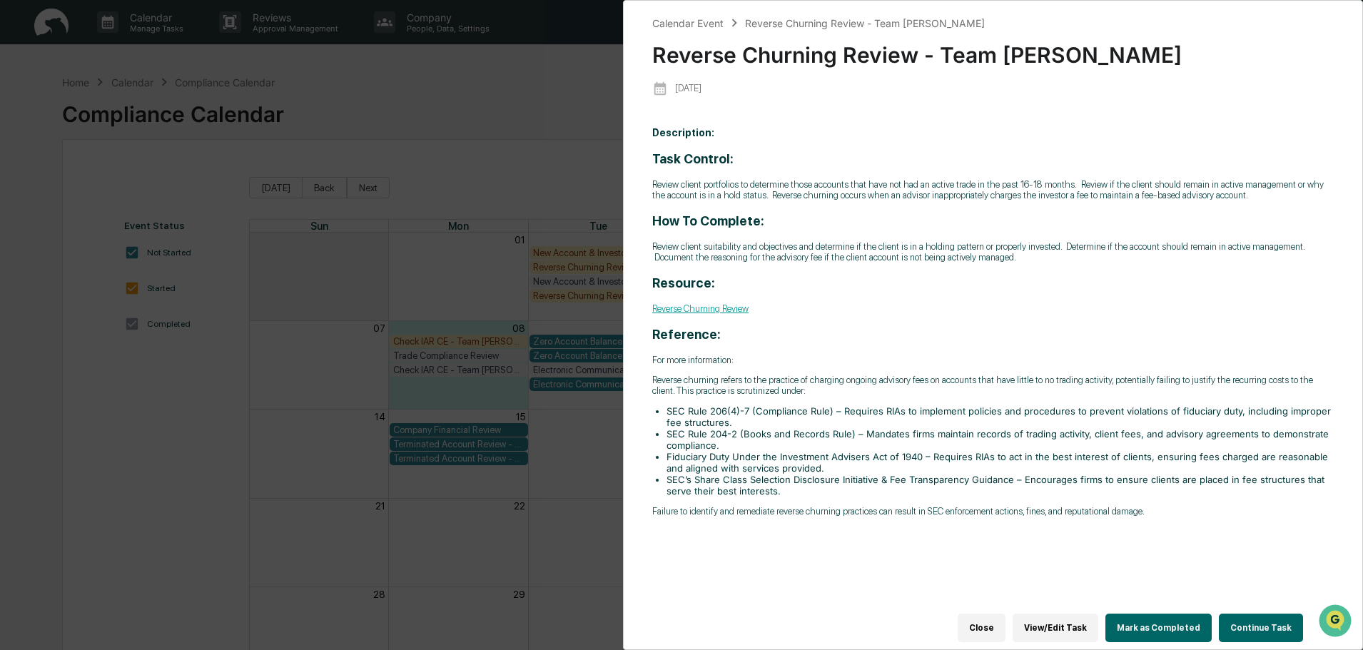
click at [716, 311] on link "Reverse Churning Review" at bounding box center [700, 308] width 96 height 11
click at [1251, 623] on button "Continue Task" at bounding box center [1261, 628] width 84 height 29
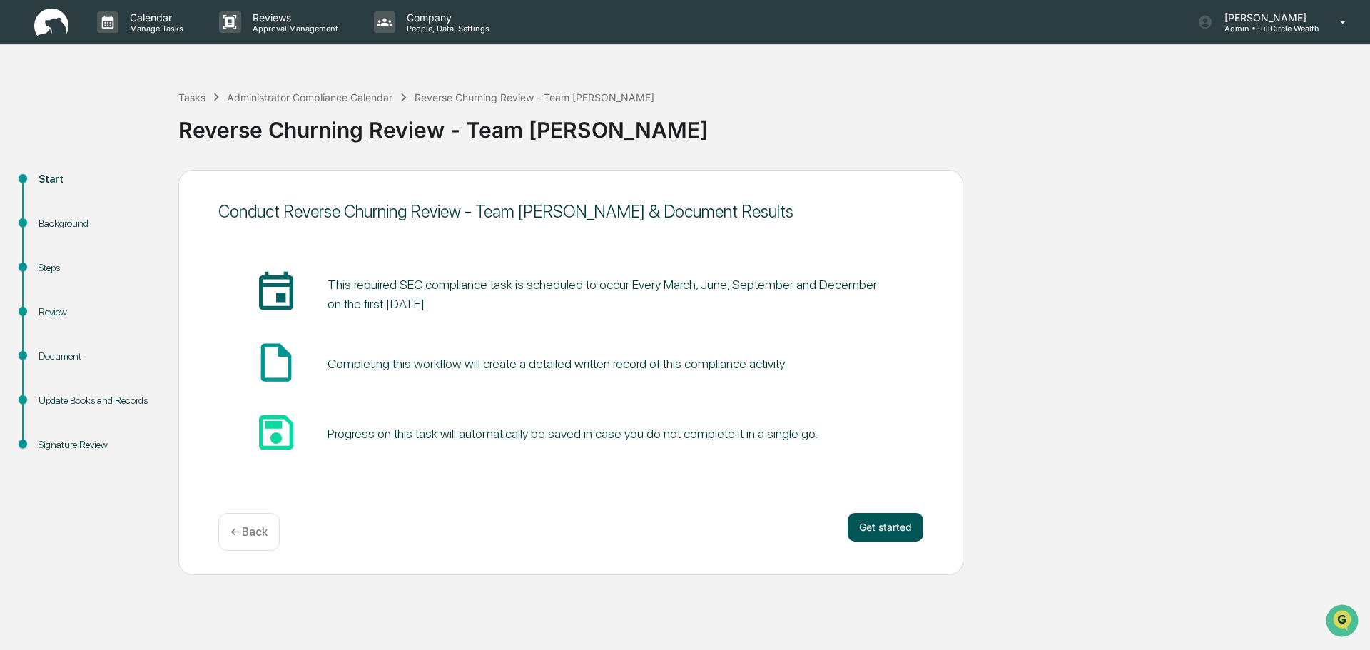
click at [868, 527] on button "Get started" at bounding box center [886, 527] width 76 height 29
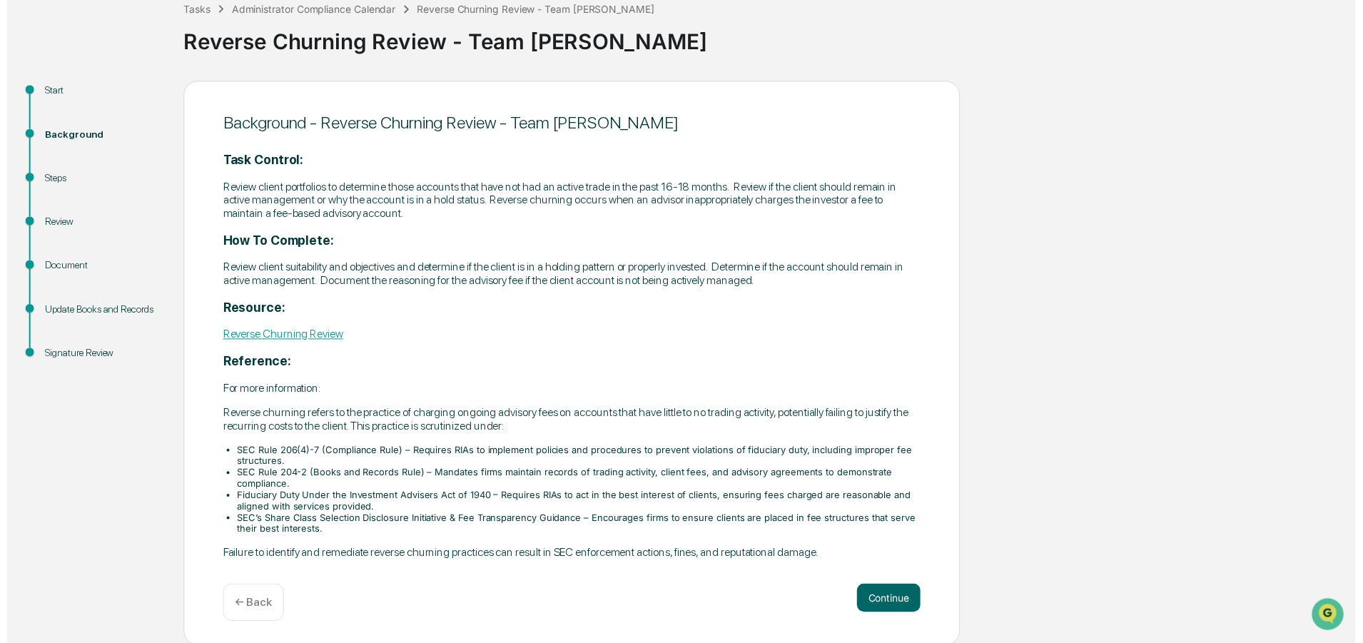
scroll to position [90, 0]
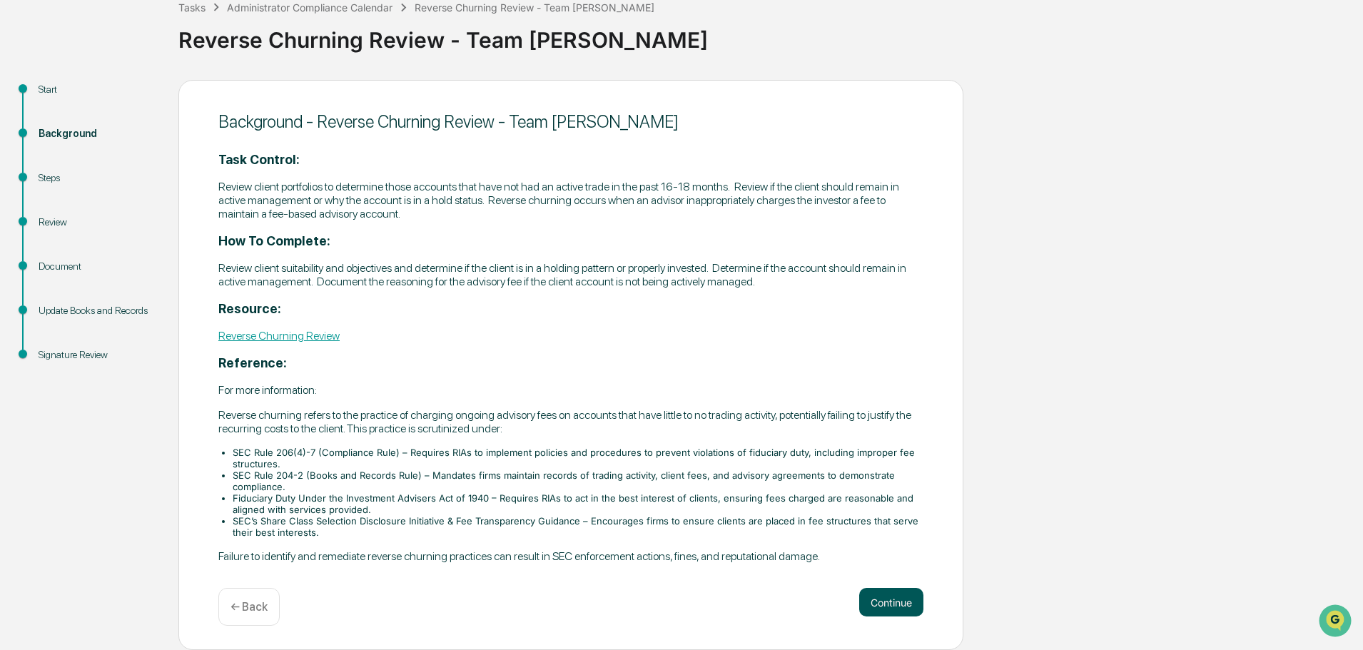
click at [892, 595] on button "Continue" at bounding box center [891, 602] width 64 height 29
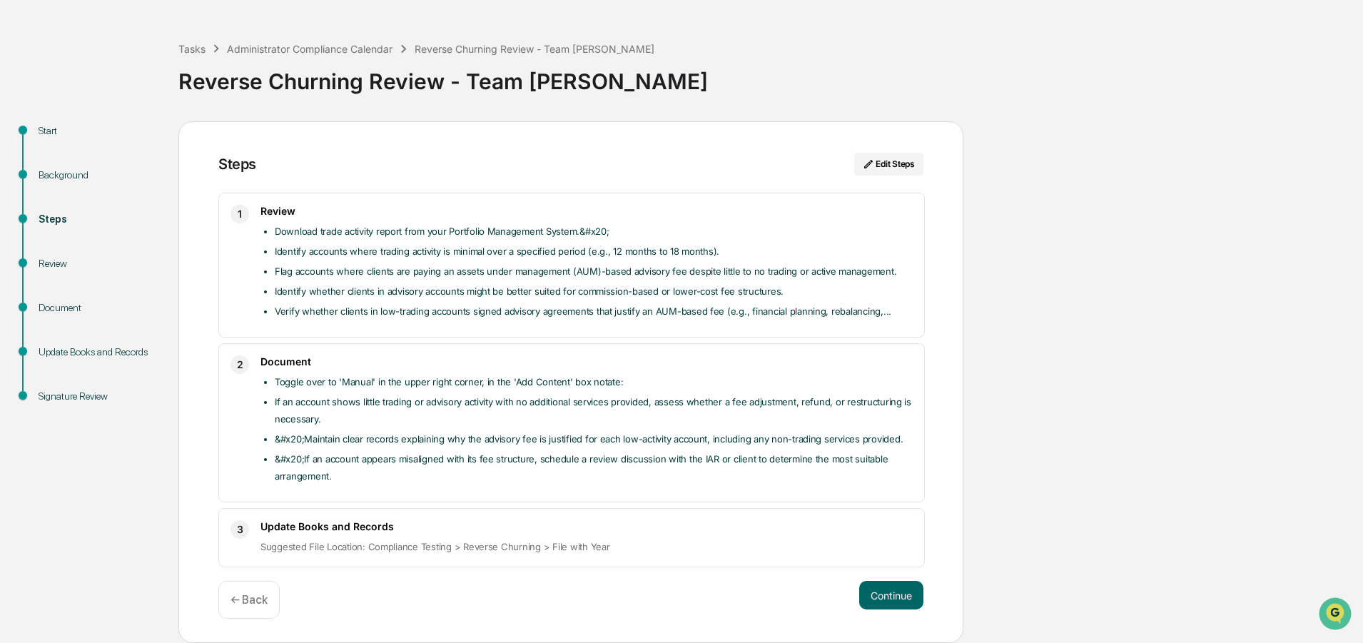
scroll to position [41, 0]
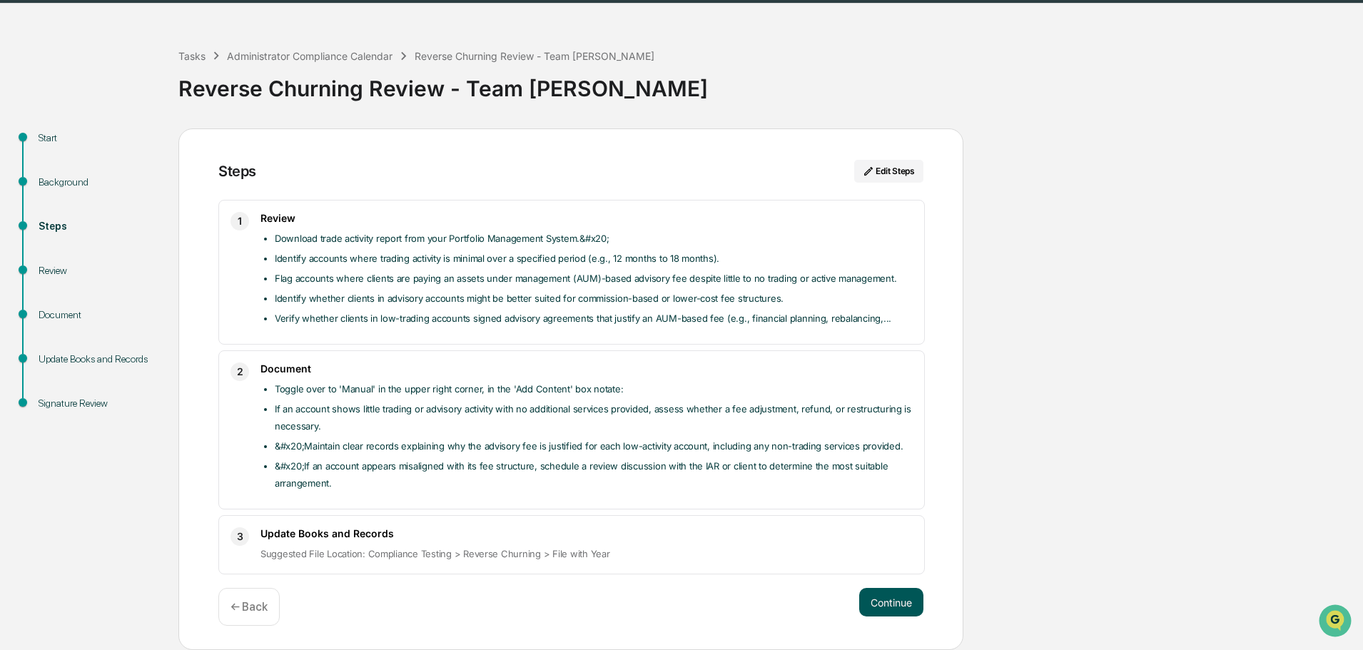
click at [898, 601] on button "Continue" at bounding box center [891, 602] width 64 height 29
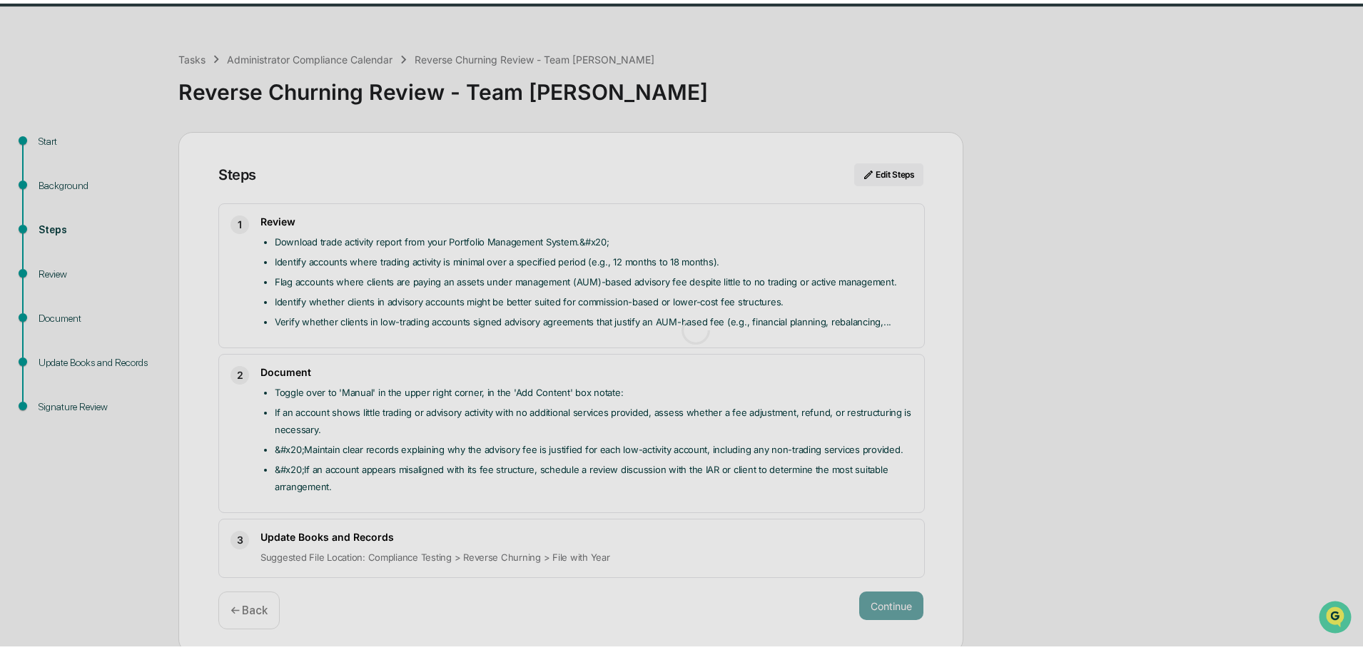
scroll to position [11, 0]
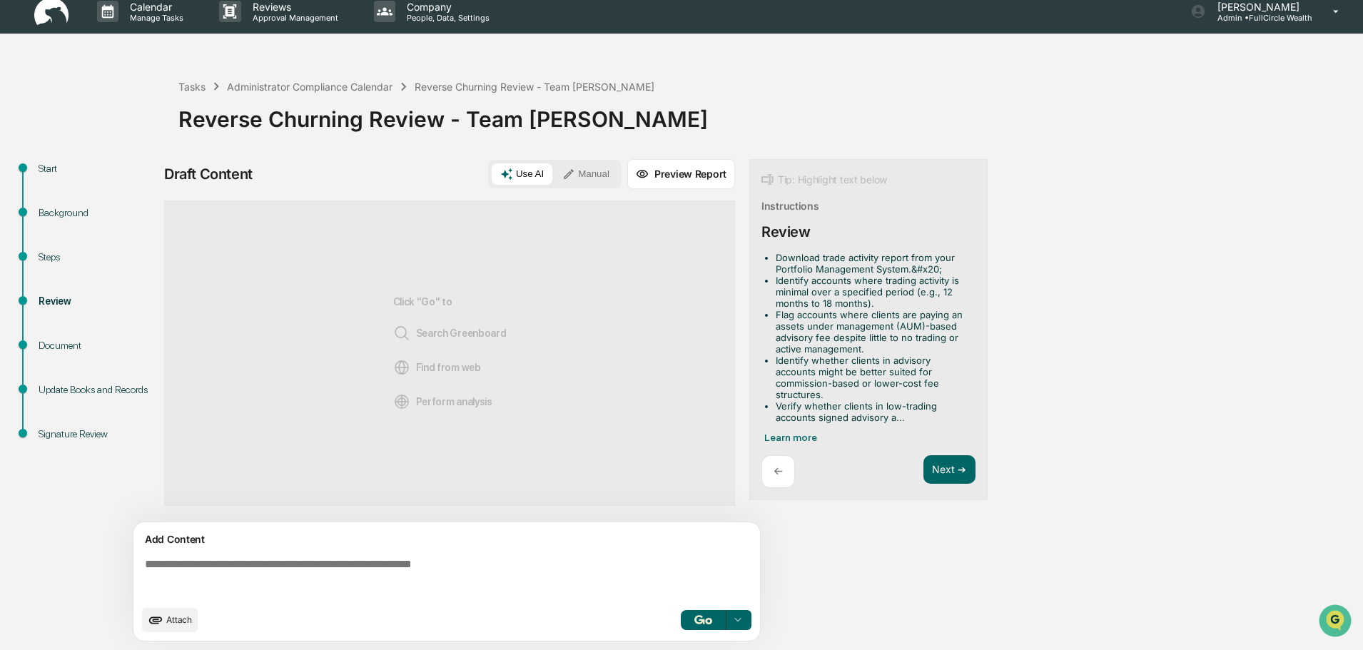
click at [588, 170] on button "Manual" at bounding box center [586, 173] width 64 height 21
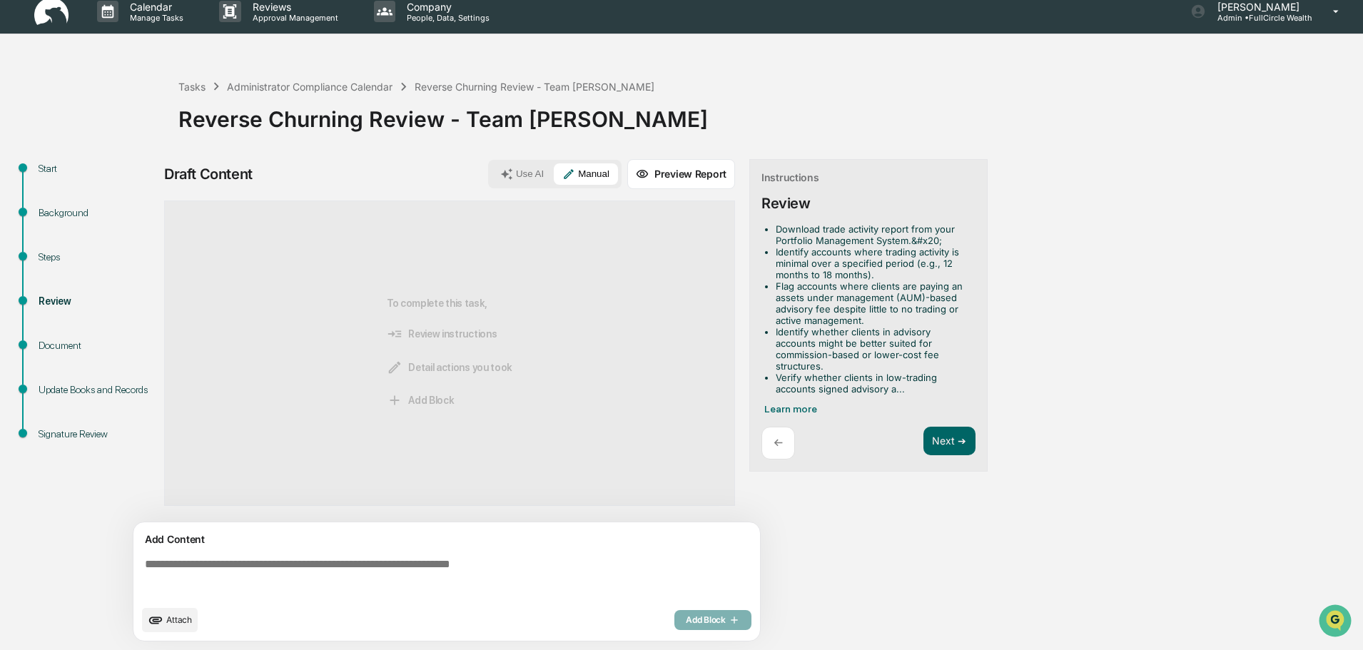
drag, startPoint x: 549, startPoint y: 584, endPoint x: 547, endPoint y: 570, distance: 14.3
click at [547, 584] on textarea at bounding box center [449, 577] width 621 height 51
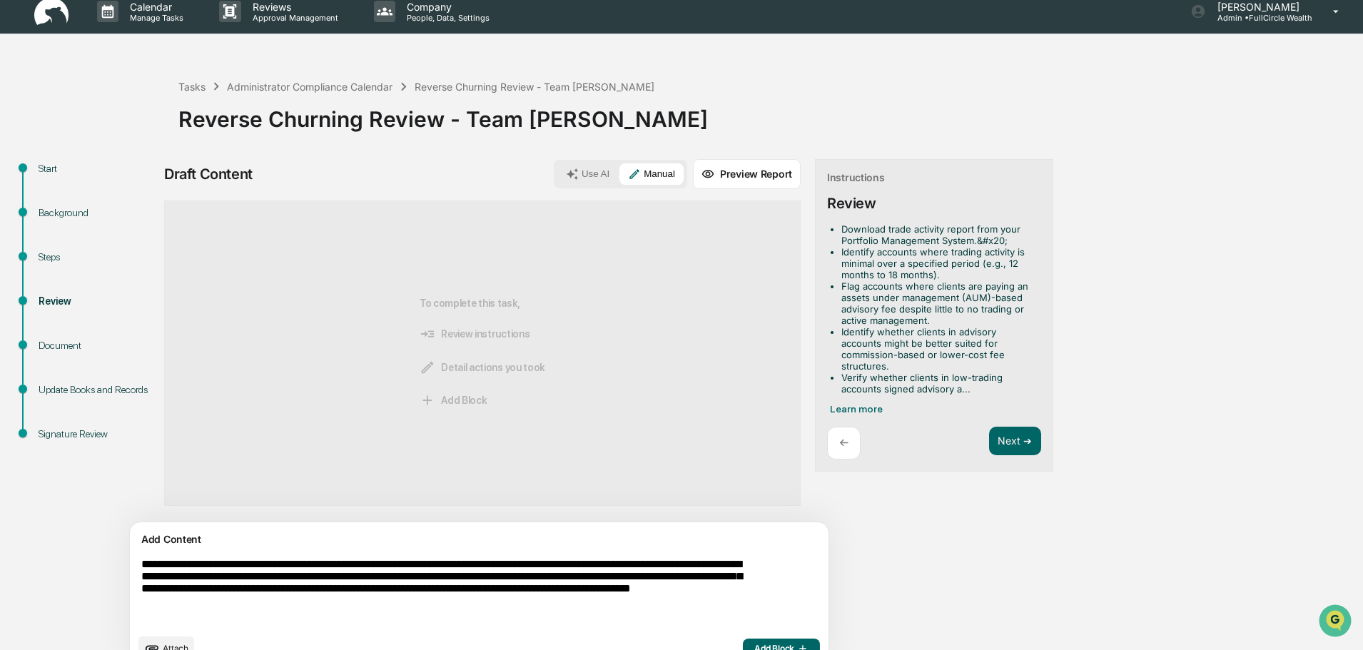
type textarea "**********"
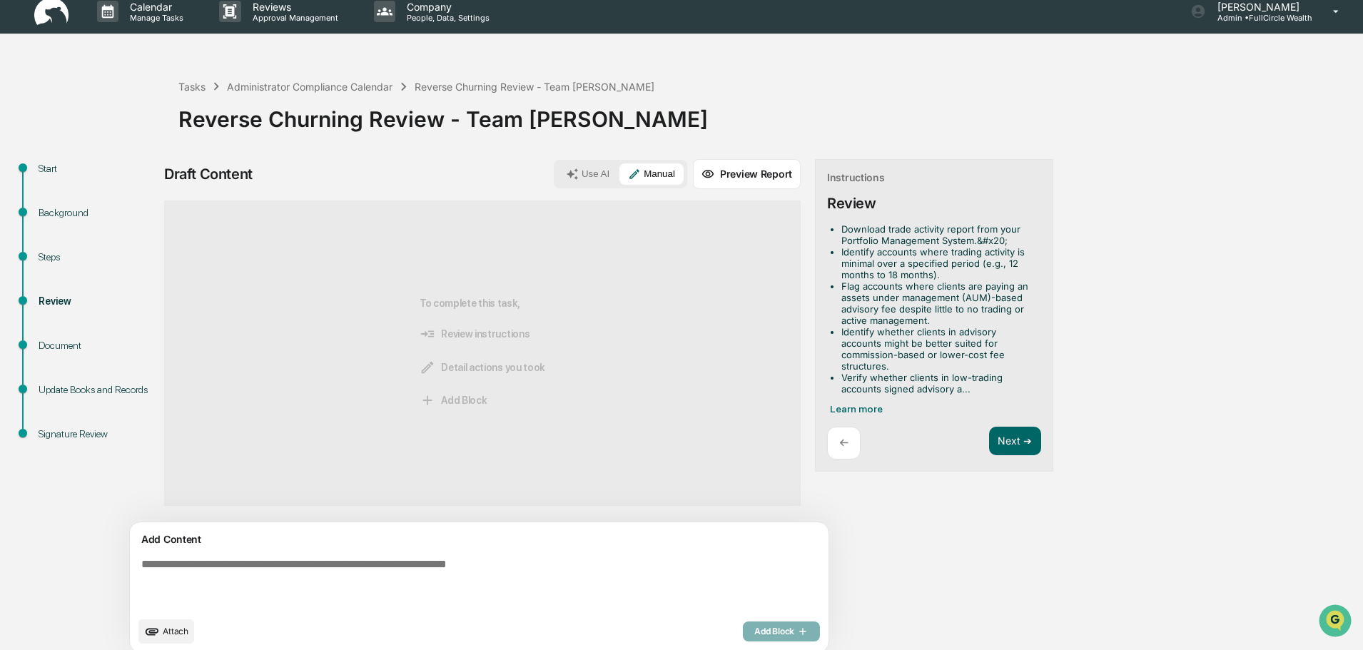
scroll to position [22, 0]
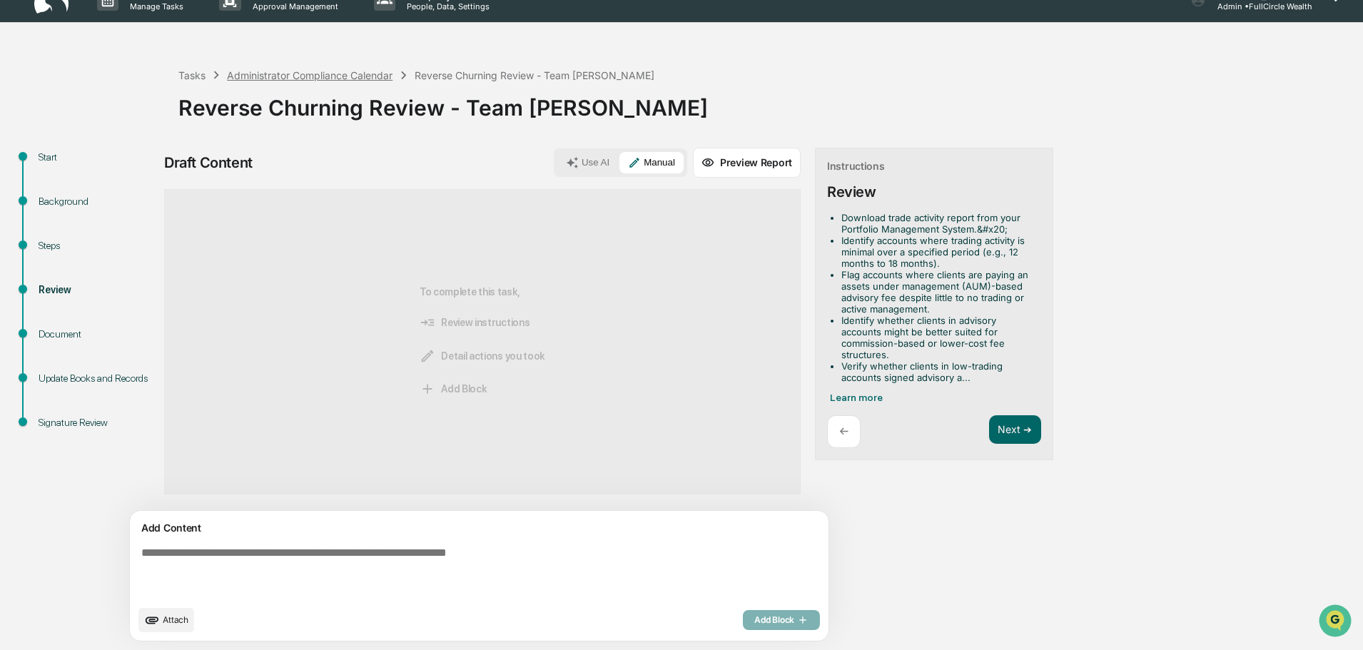
click at [352, 78] on div "Administrator Compliance Calendar" at bounding box center [310, 75] width 166 height 12
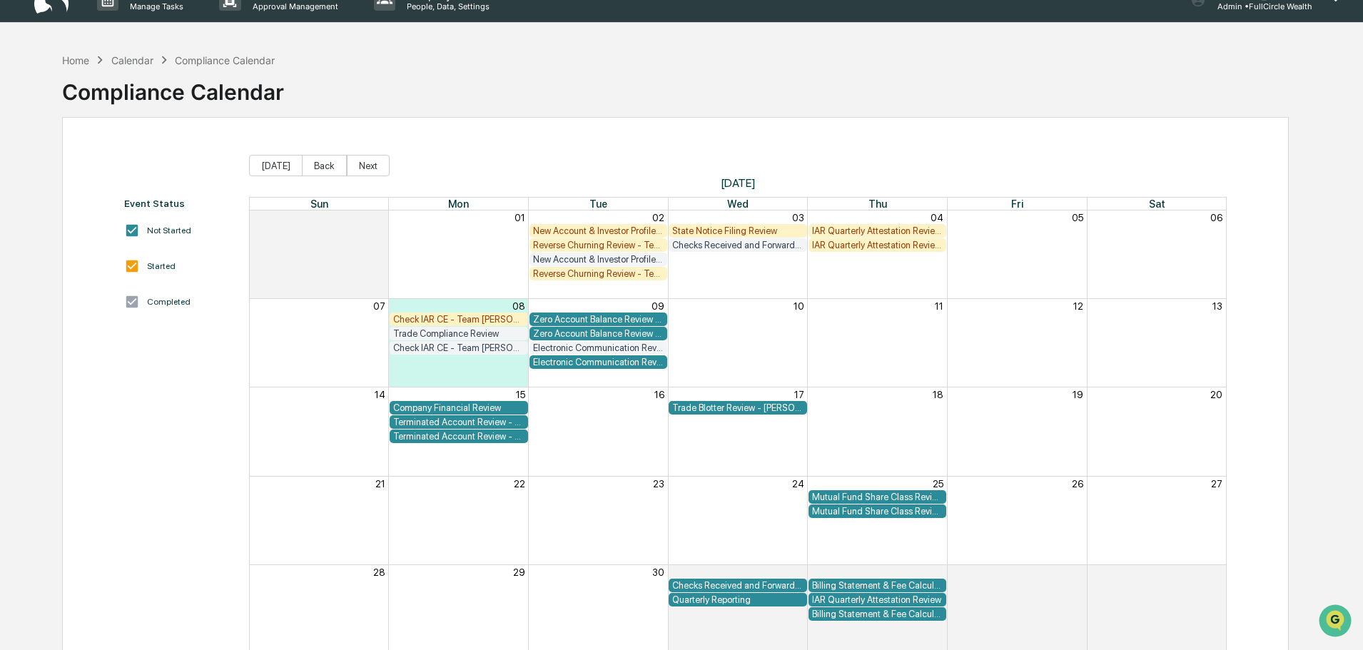
click at [614, 273] on div "Reverse Churning Review - Team [PERSON_NAME]" at bounding box center [598, 273] width 131 height 11
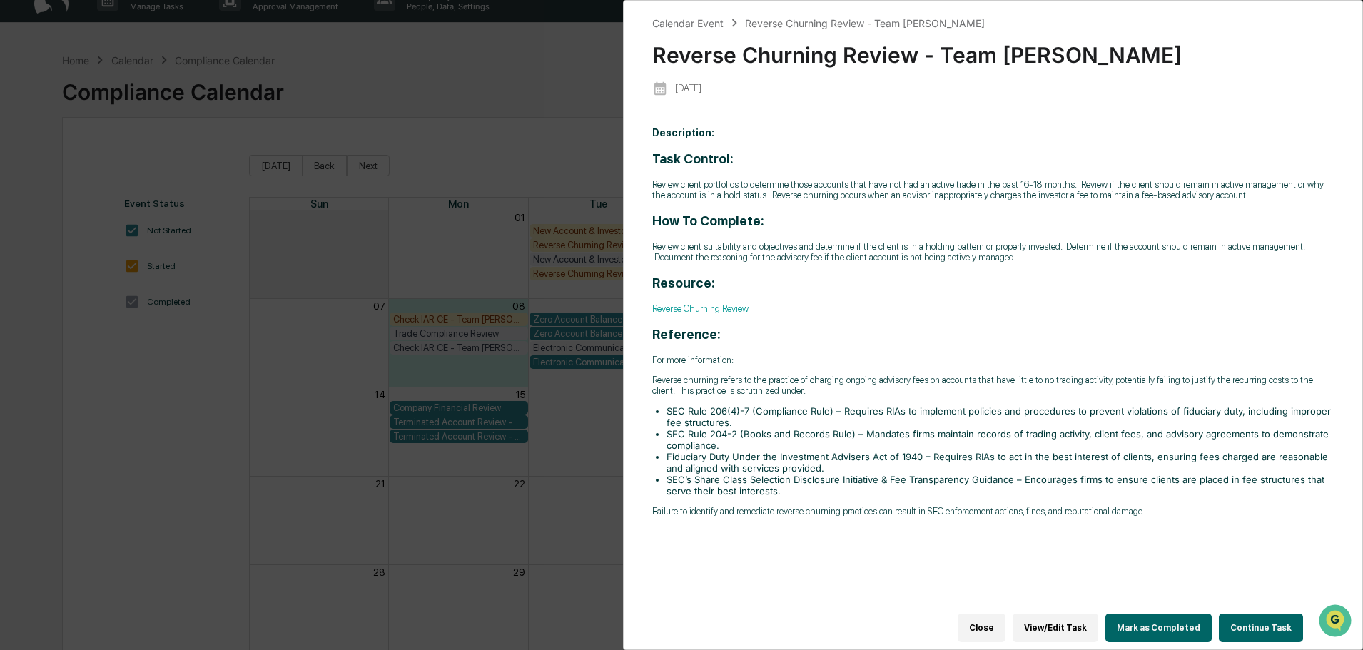
click at [1249, 624] on button "Continue Task" at bounding box center [1261, 628] width 84 height 29
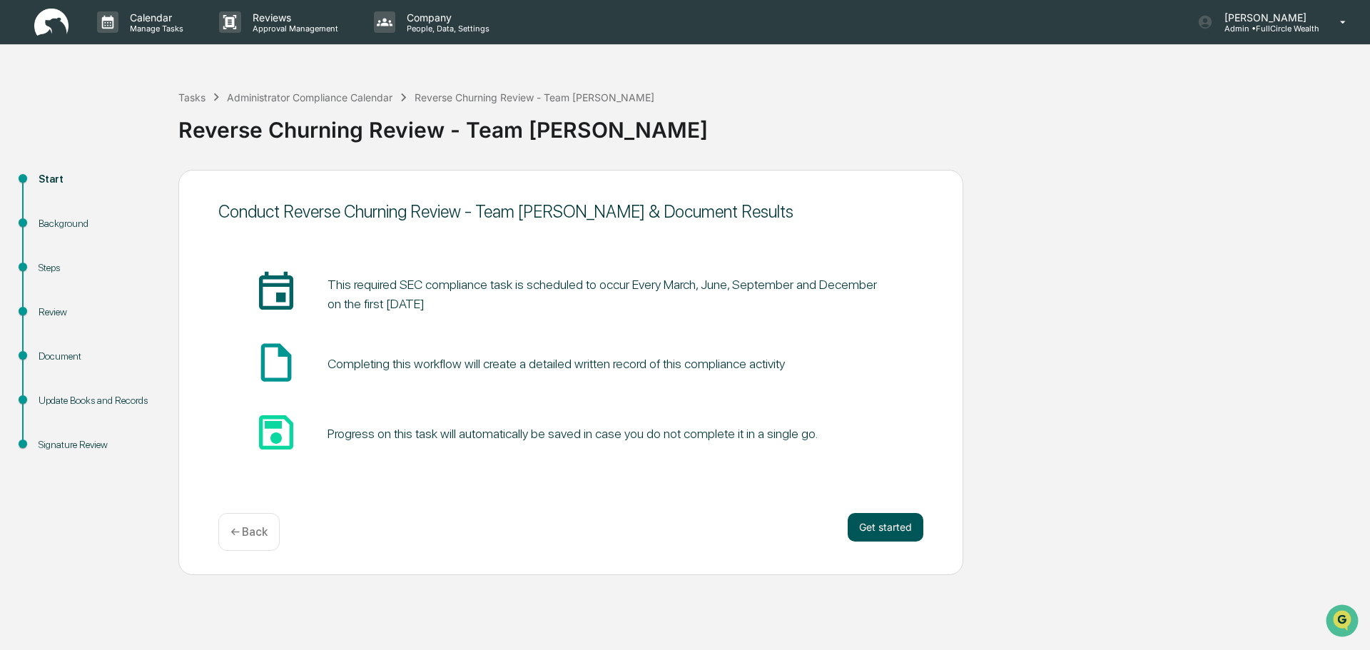
click at [885, 525] on button "Get started" at bounding box center [886, 527] width 76 height 29
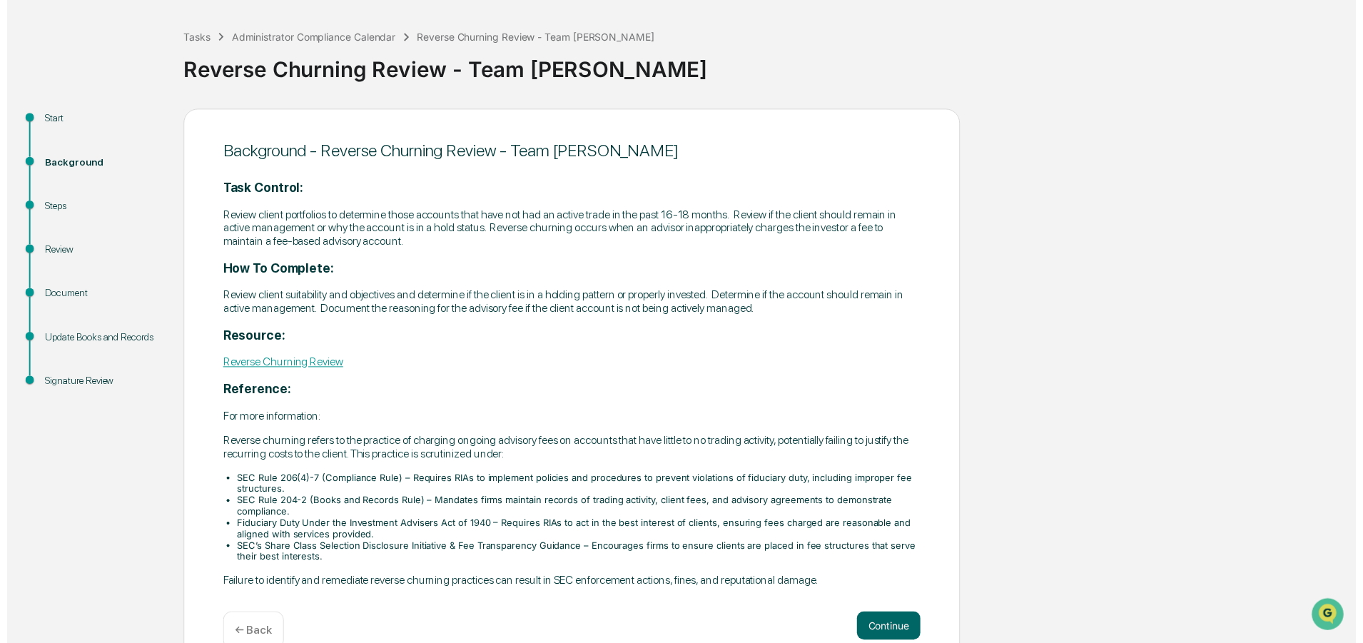
scroll to position [90, 0]
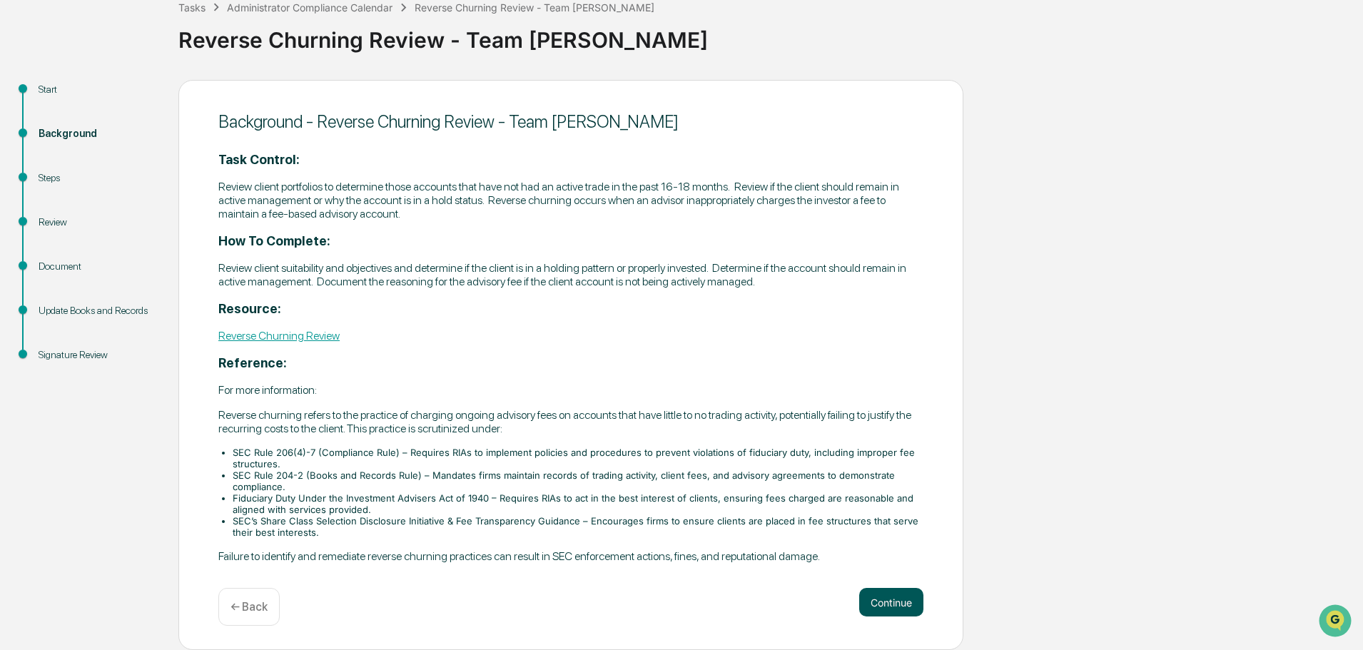
click at [880, 605] on button "Continue" at bounding box center [891, 602] width 64 height 29
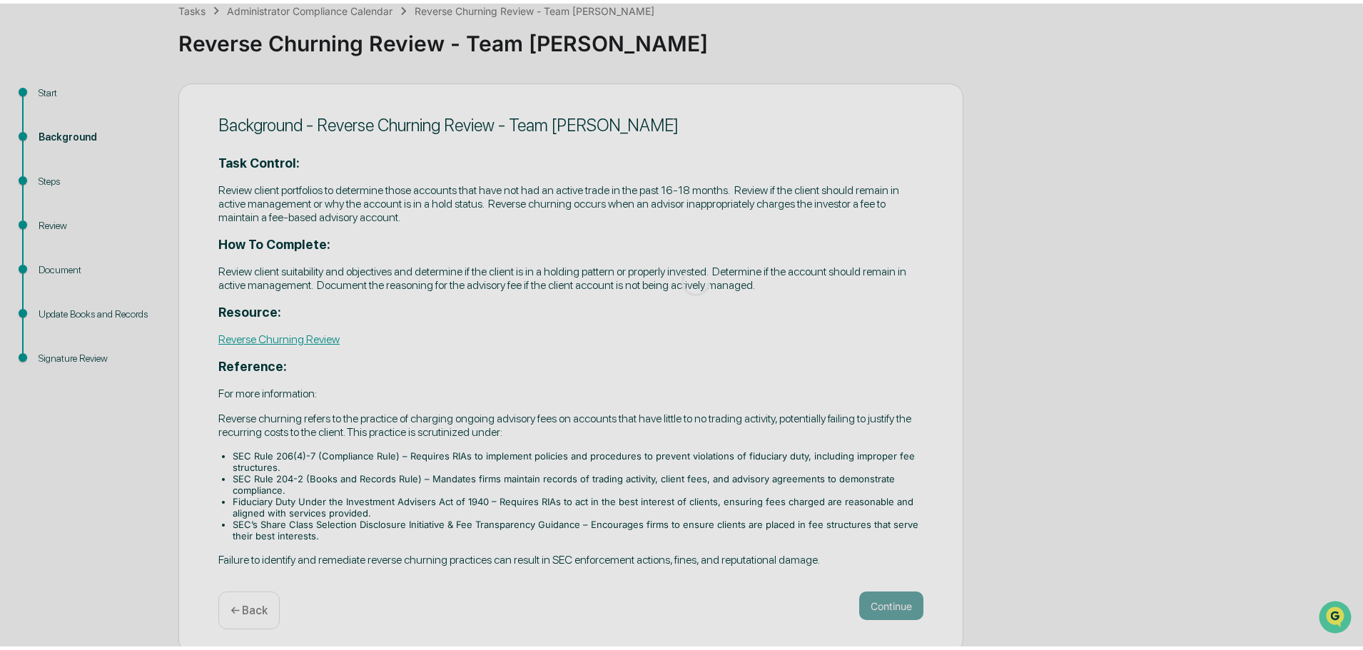
scroll to position [41, 0]
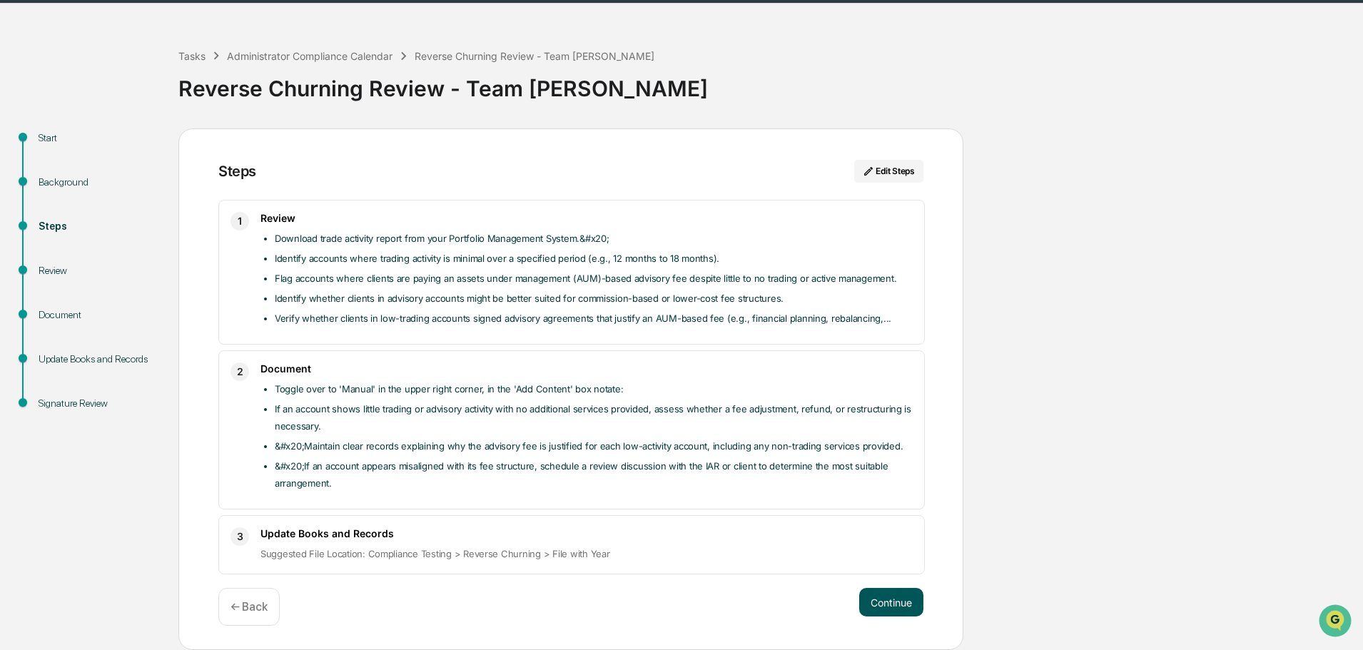
click at [905, 611] on button "Continue" at bounding box center [891, 602] width 64 height 29
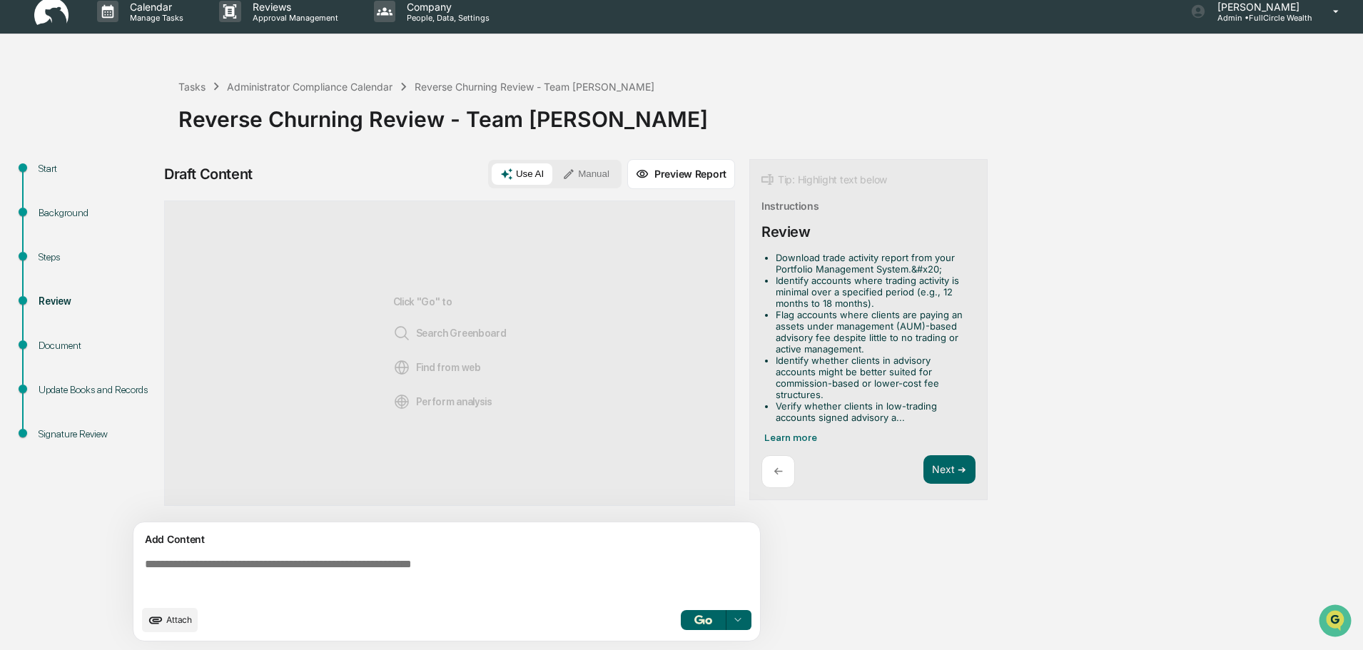
click at [586, 176] on button "Manual" at bounding box center [586, 173] width 64 height 21
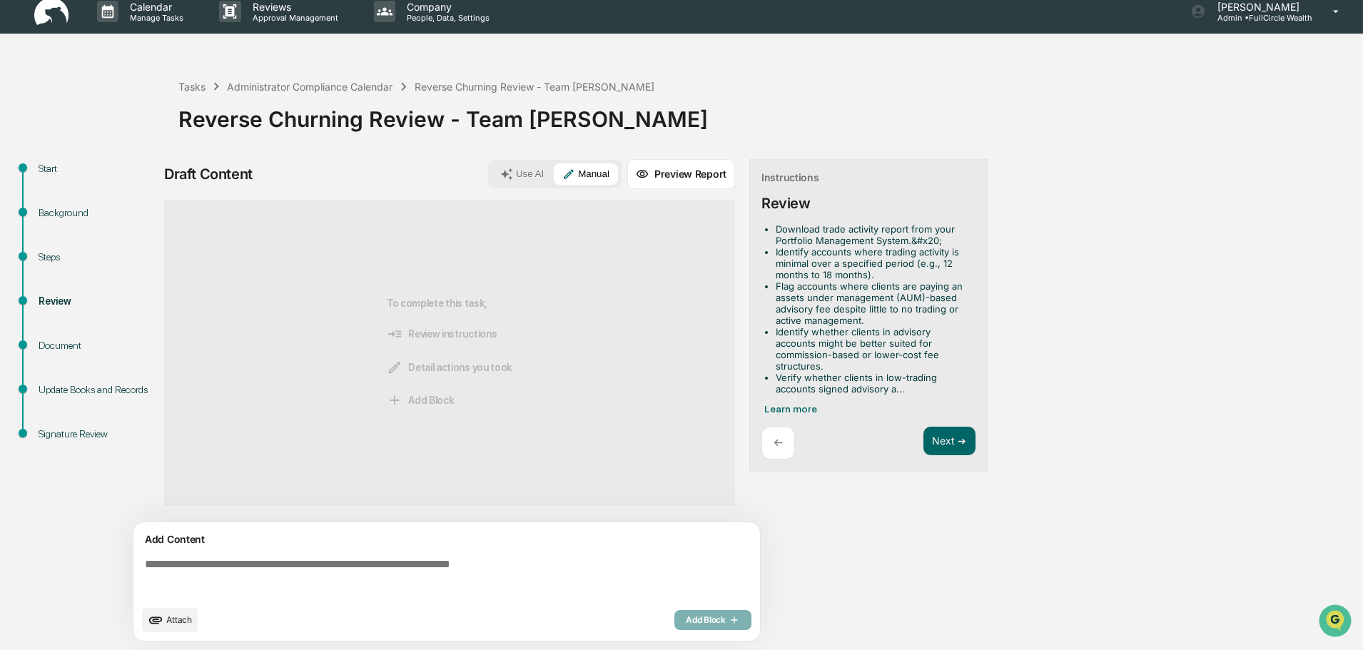
click at [491, 583] on textarea at bounding box center [449, 577] width 621 height 51
paste textarea "**********"
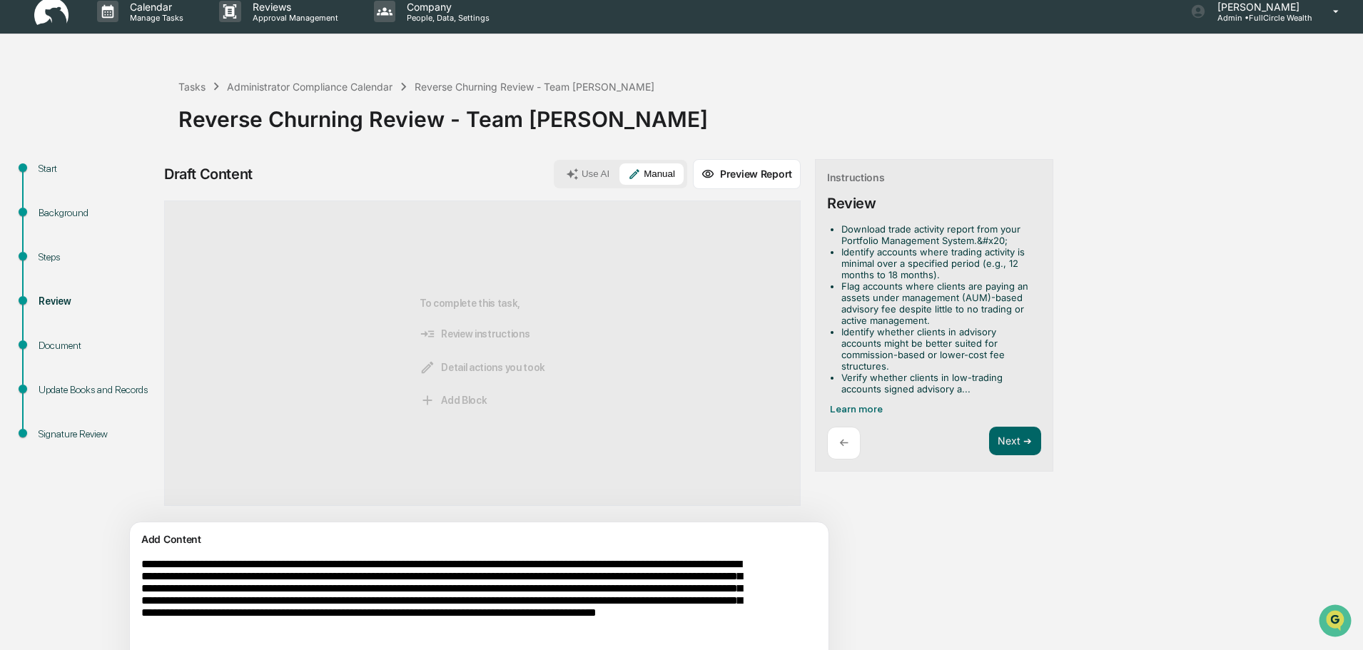
scroll to position [19, 0]
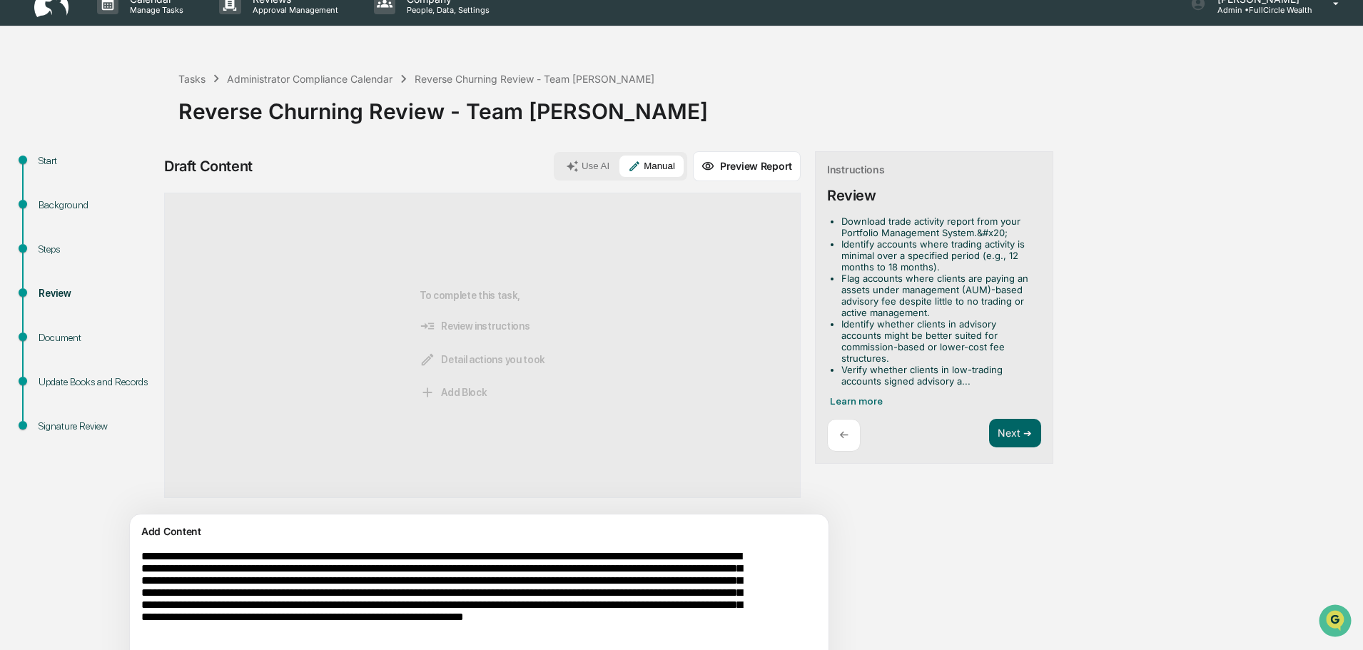
click at [610, 639] on textarea "**********" at bounding box center [446, 605] width 621 height 123
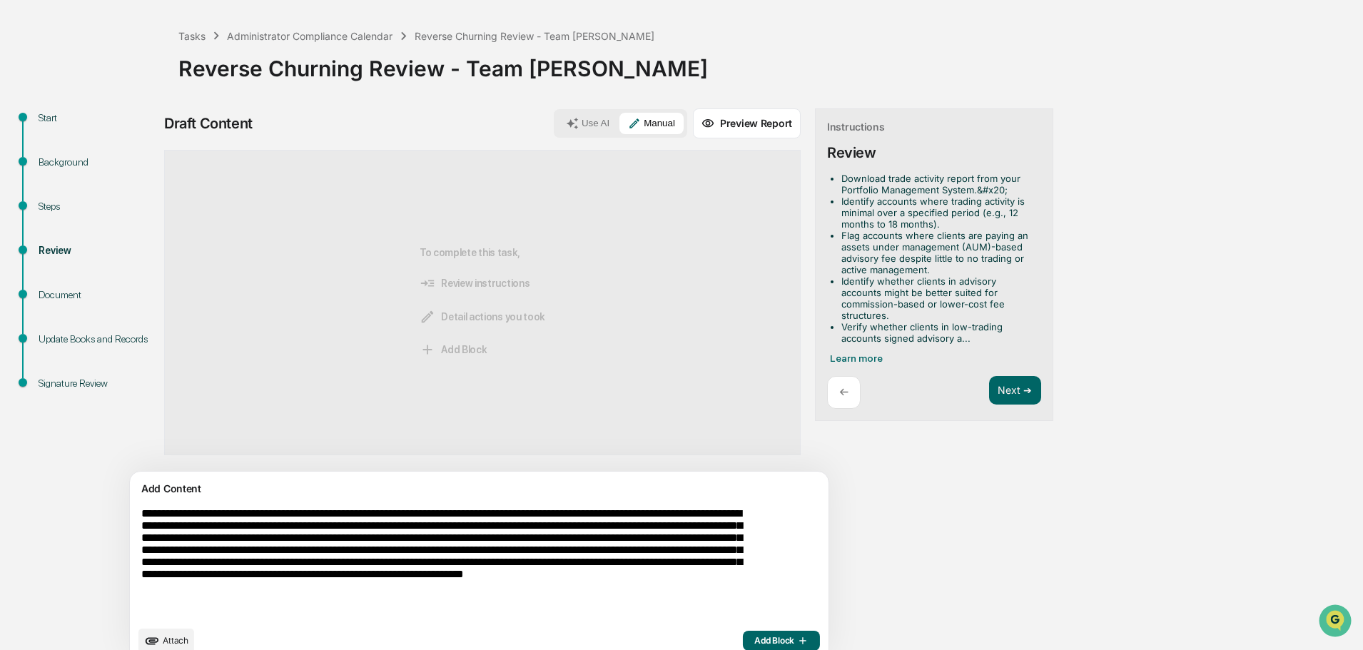
scroll to position [82, 0]
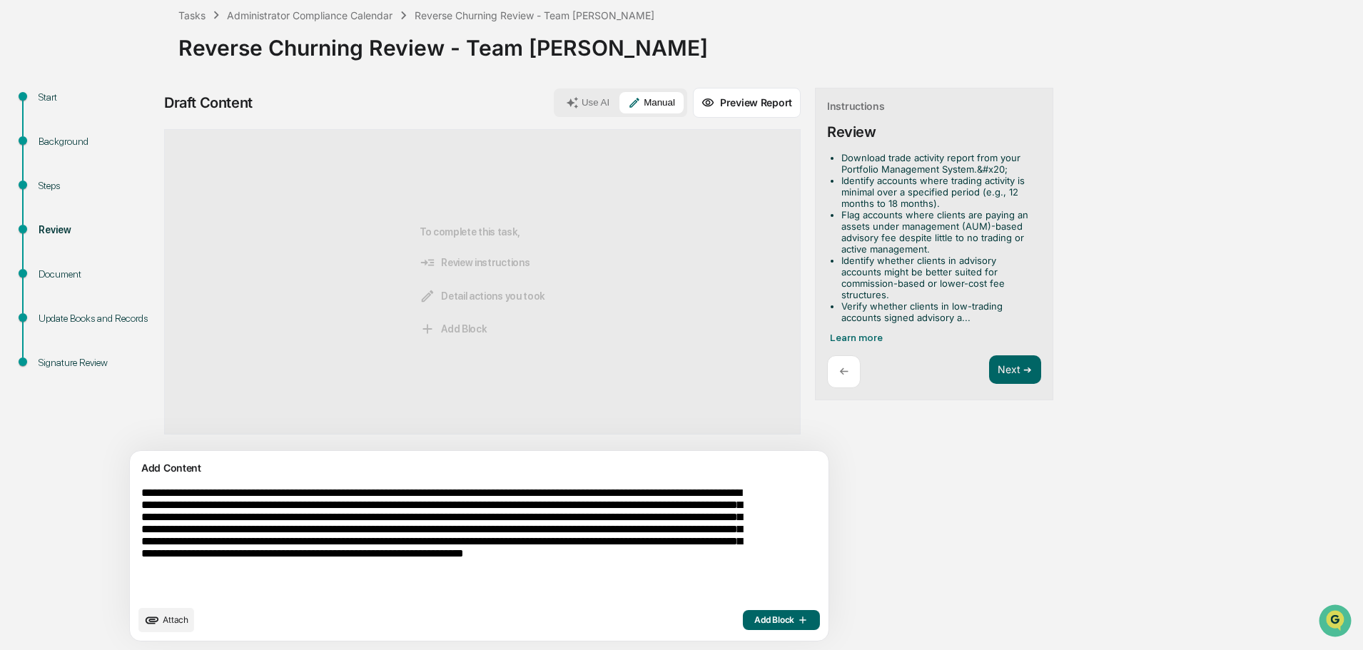
type textarea "**********"
drag, startPoint x: 718, startPoint y: 624, endPoint x: 726, endPoint y: 618, distance: 9.1
click at [754, 623] on span "Add Block" at bounding box center [781, 619] width 54 height 11
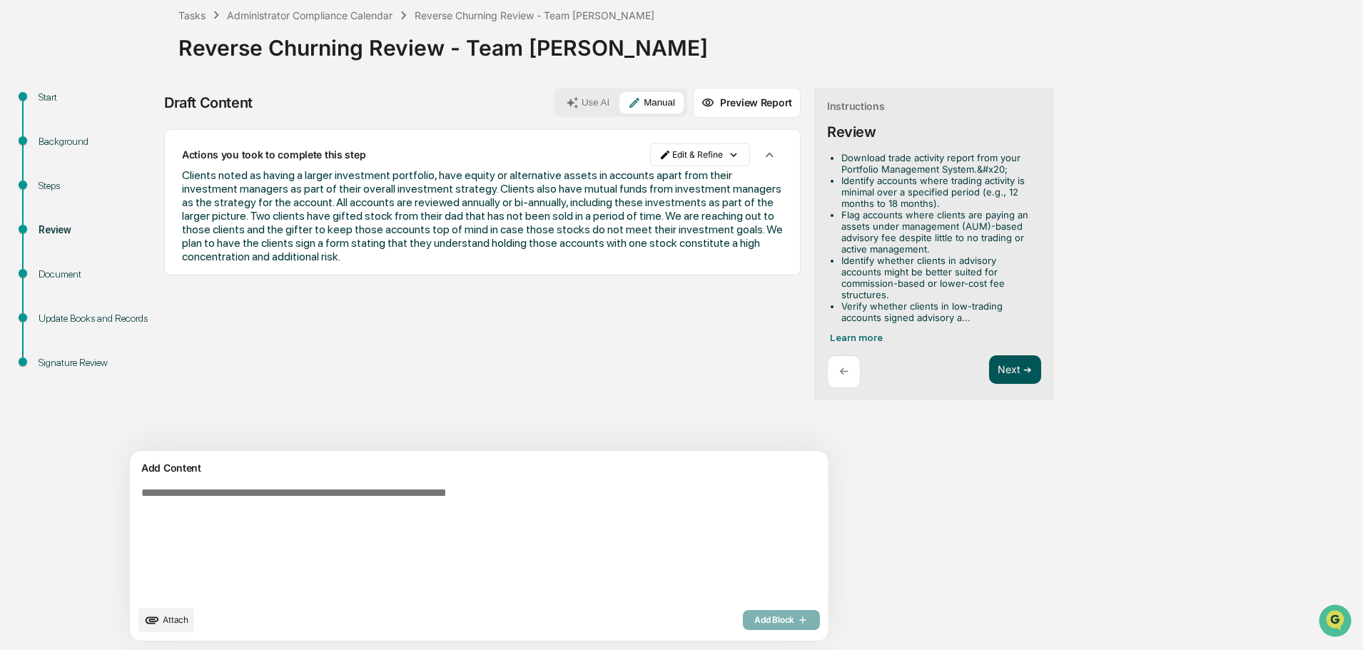
click at [989, 355] on button "Next ➔" at bounding box center [1015, 369] width 52 height 29
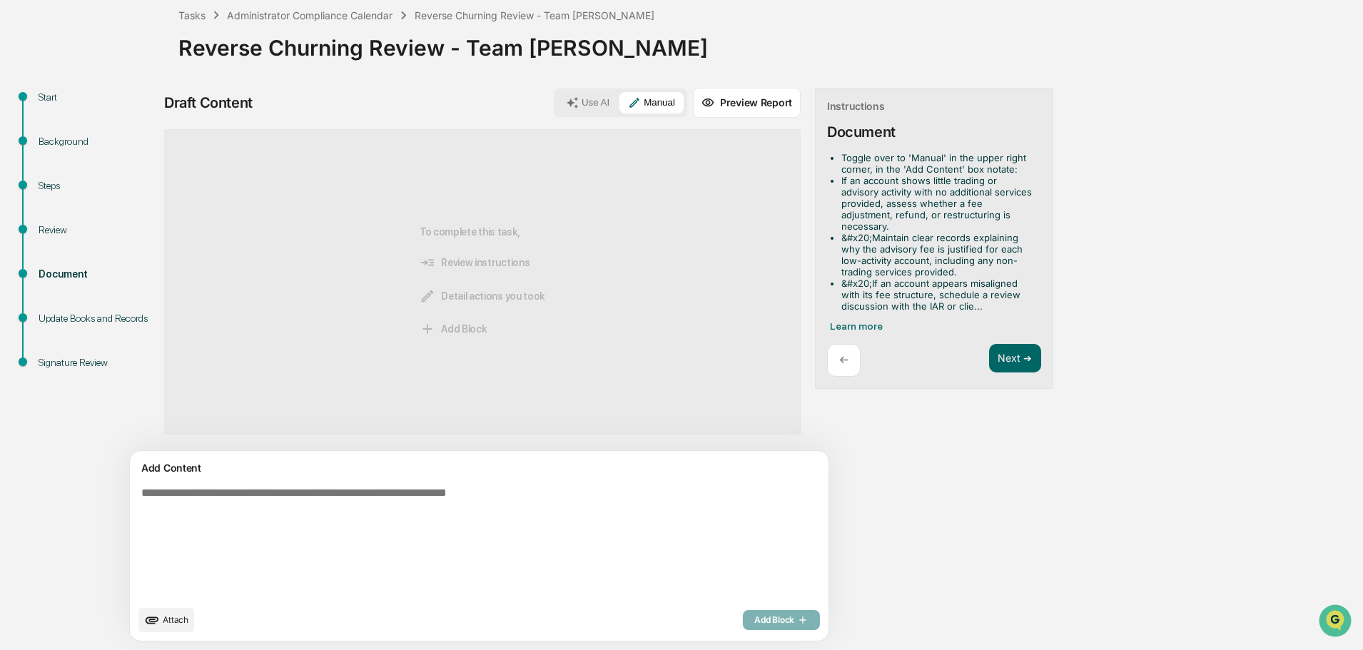
click at [174, 617] on span "Attach" at bounding box center [176, 619] width 26 height 11
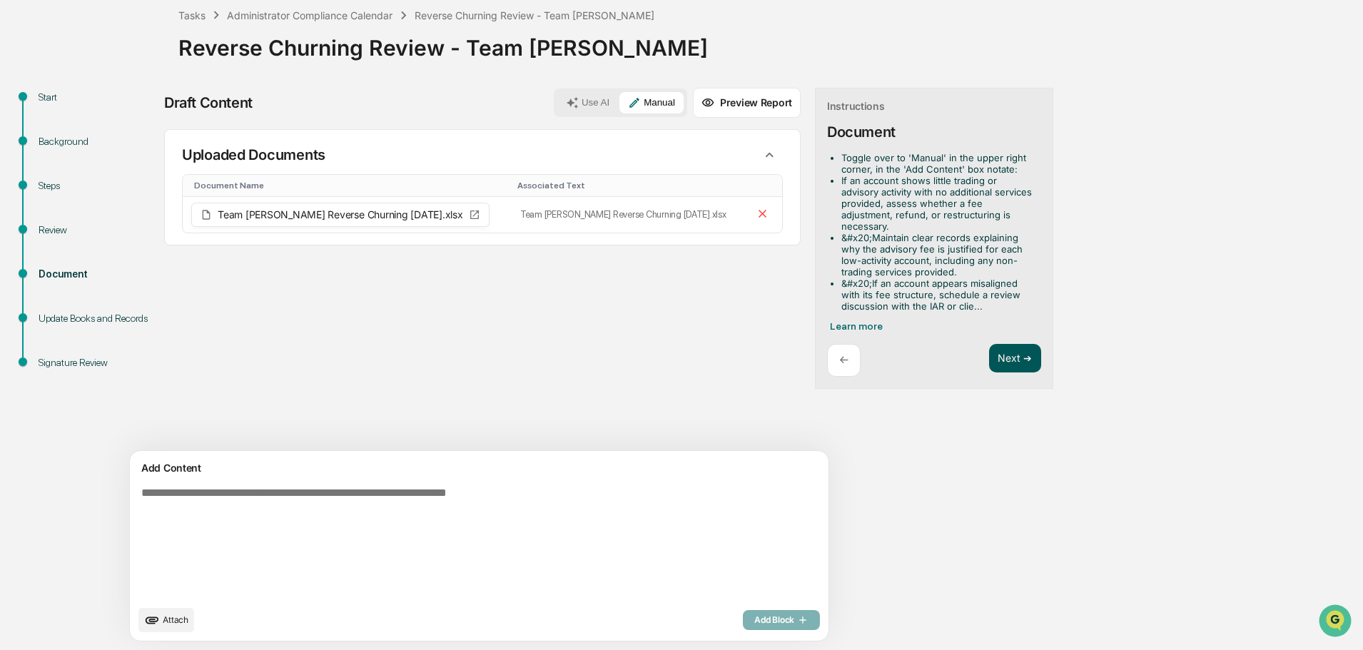
click at [989, 351] on button "Next ➔" at bounding box center [1015, 358] width 52 height 29
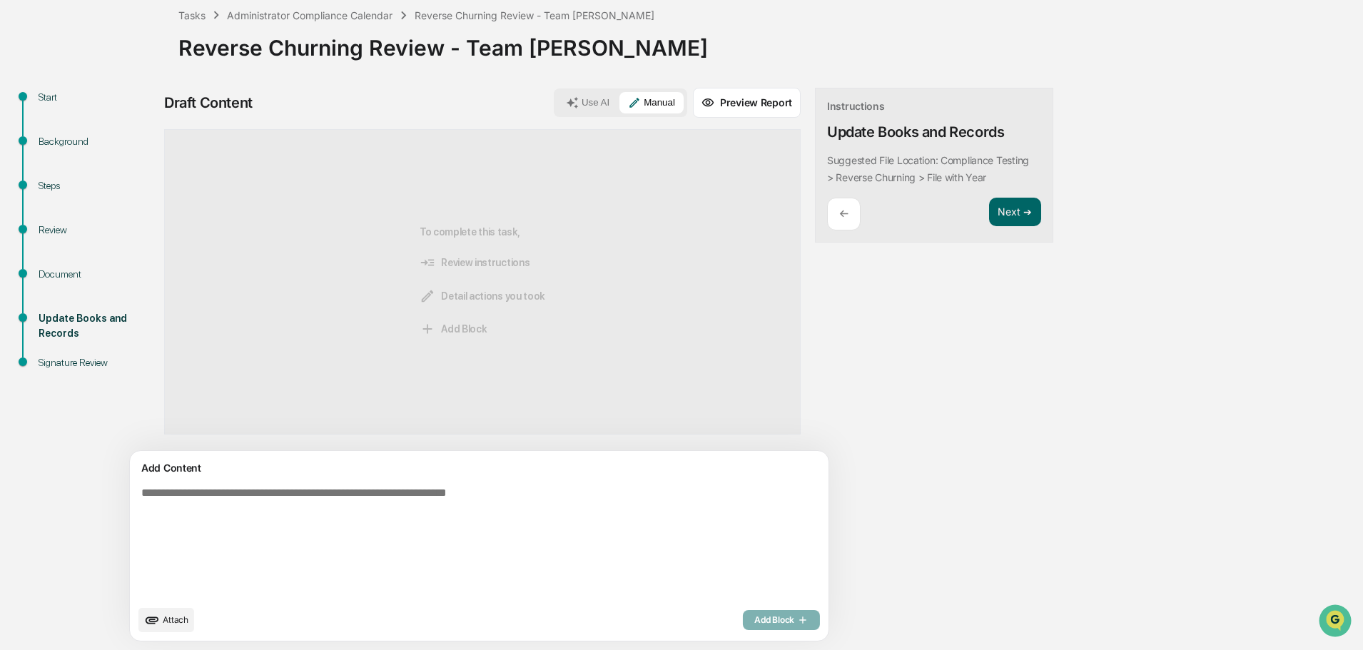
drag, startPoint x: 957, startPoint y: 211, endPoint x: 910, endPoint y: 362, distance: 158.0
click at [989, 212] on button "Next ➔" at bounding box center [1015, 212] width 52 height 29
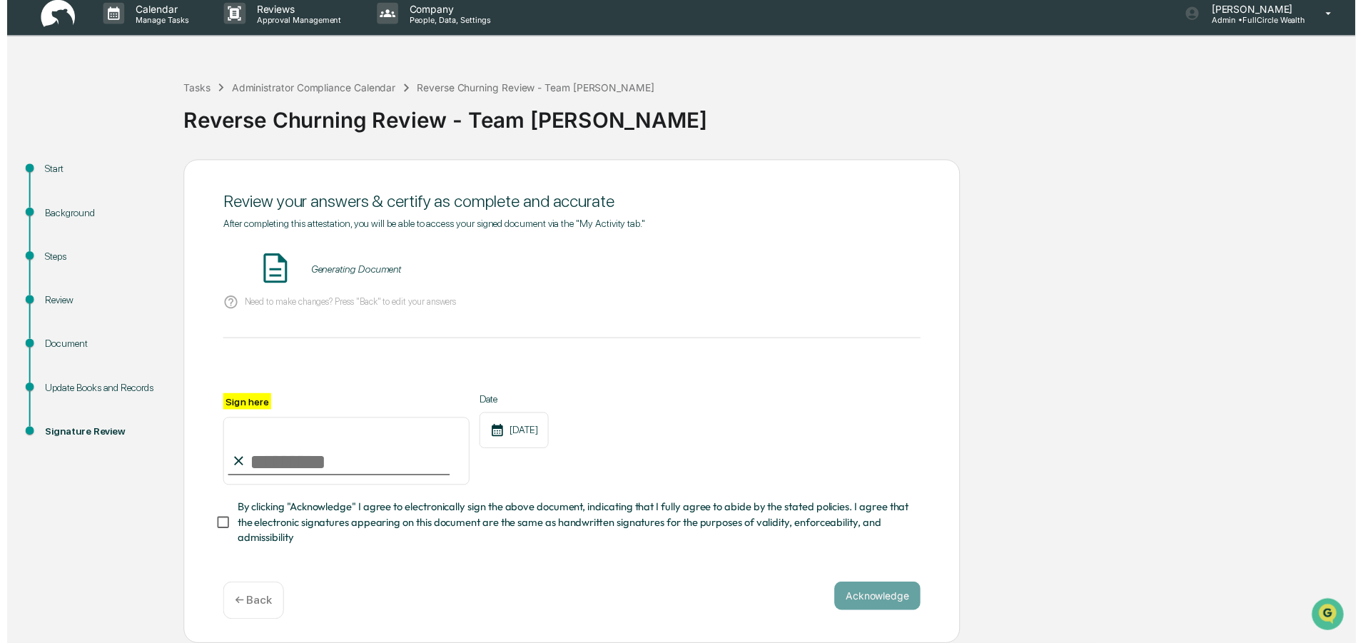
scroll to position [13, 0]
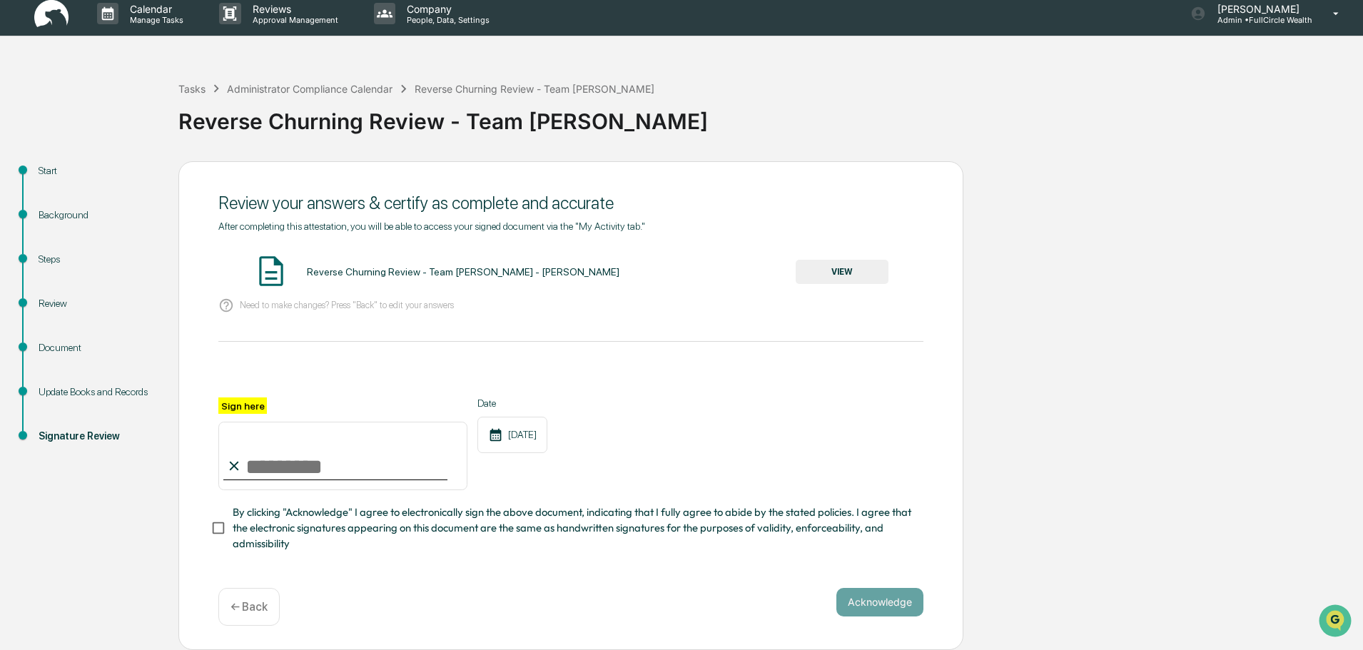
click at [828, 260] on button "VIEW" at bounding box center [842, 272] width 93 height 24
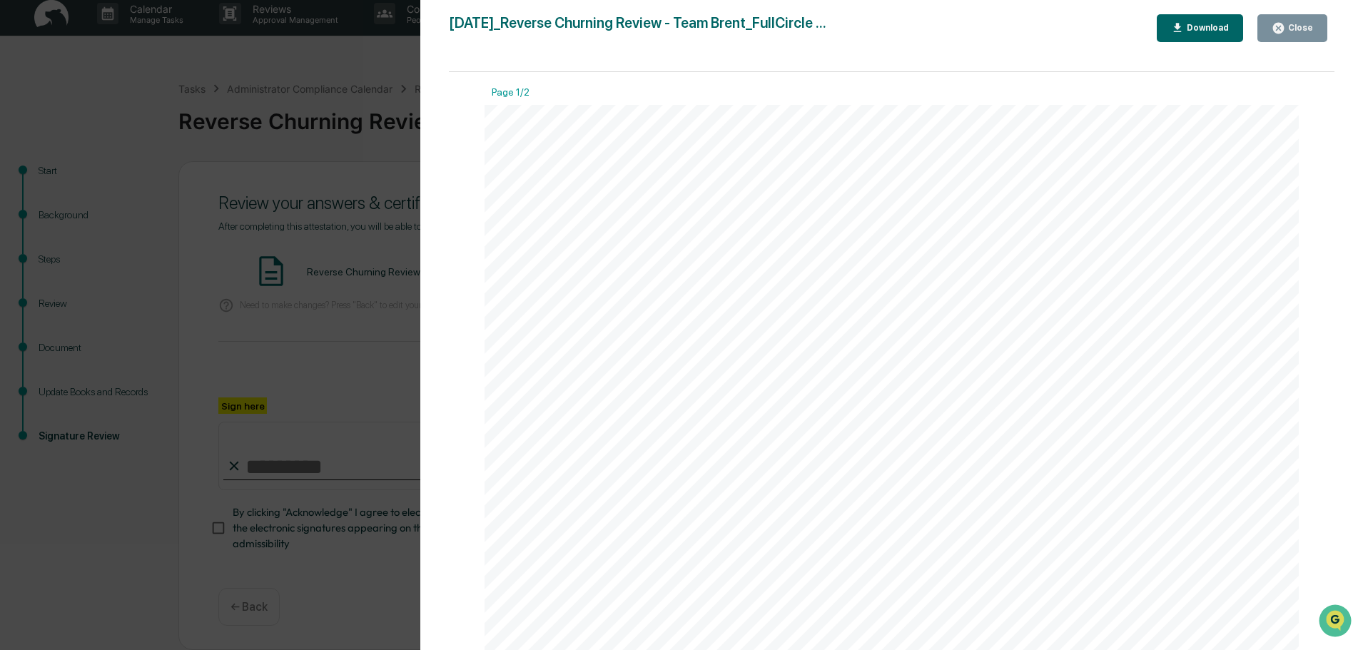
click at [1294, 32] on div "Close" at bounding box center [1299, 28] width 28 height 10
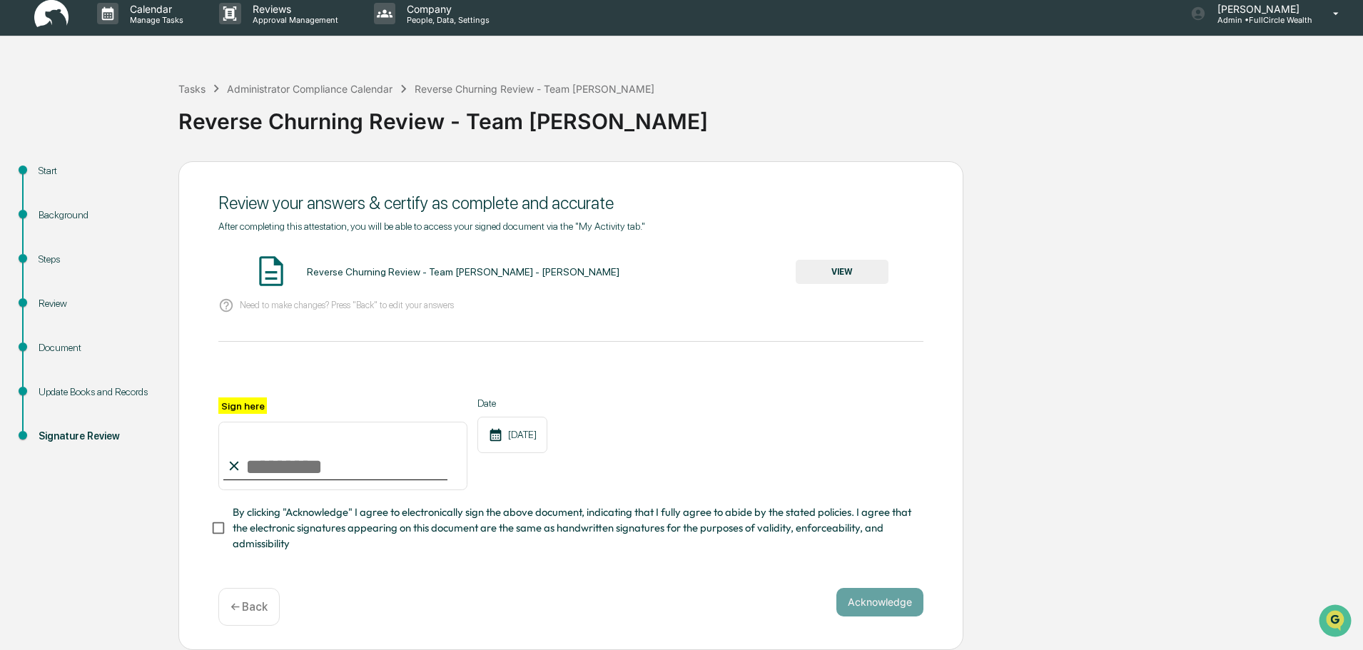
click at [335, 467] on input "Sign here" at bounding box center [342, 456] width 249 height 68
type input "**********"
click at [879, 600] on button "Acknowledge" at bounding box center [879, 602] width 87 height 29
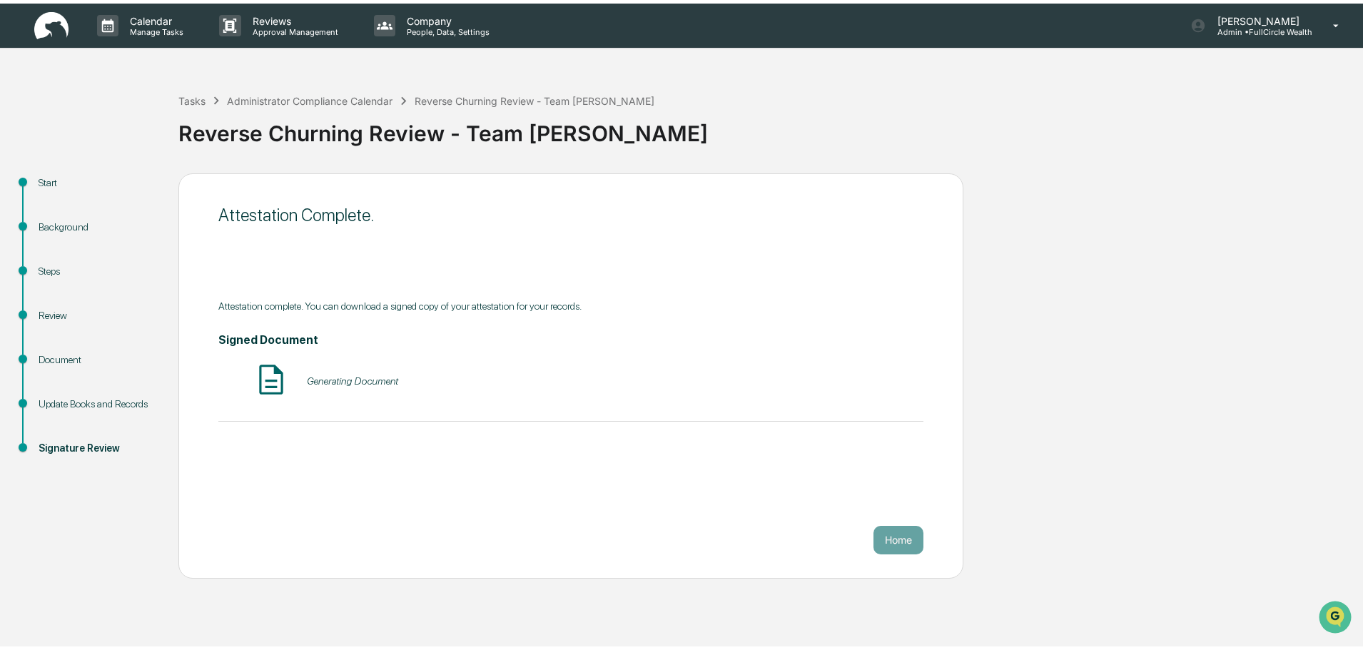
scroll to position [0, 0]
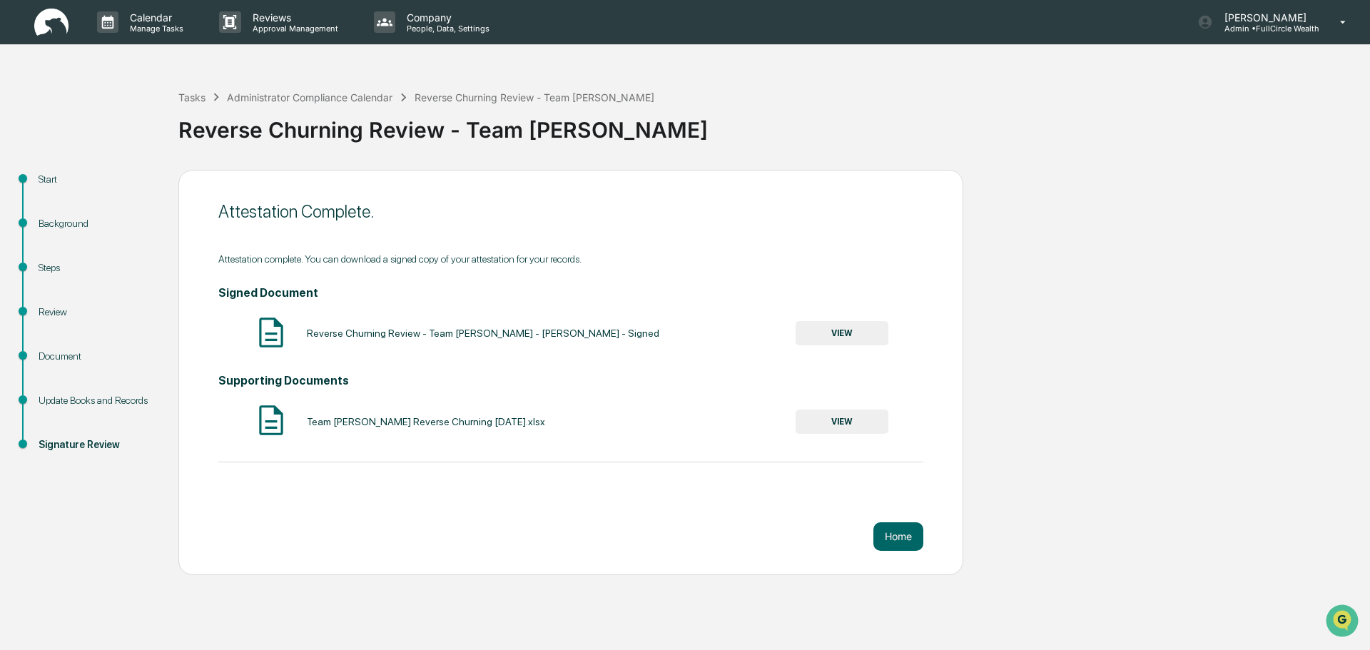
click at [839, 330] on button "VIEW" at bounding box center [842, 333] width 93 height 24
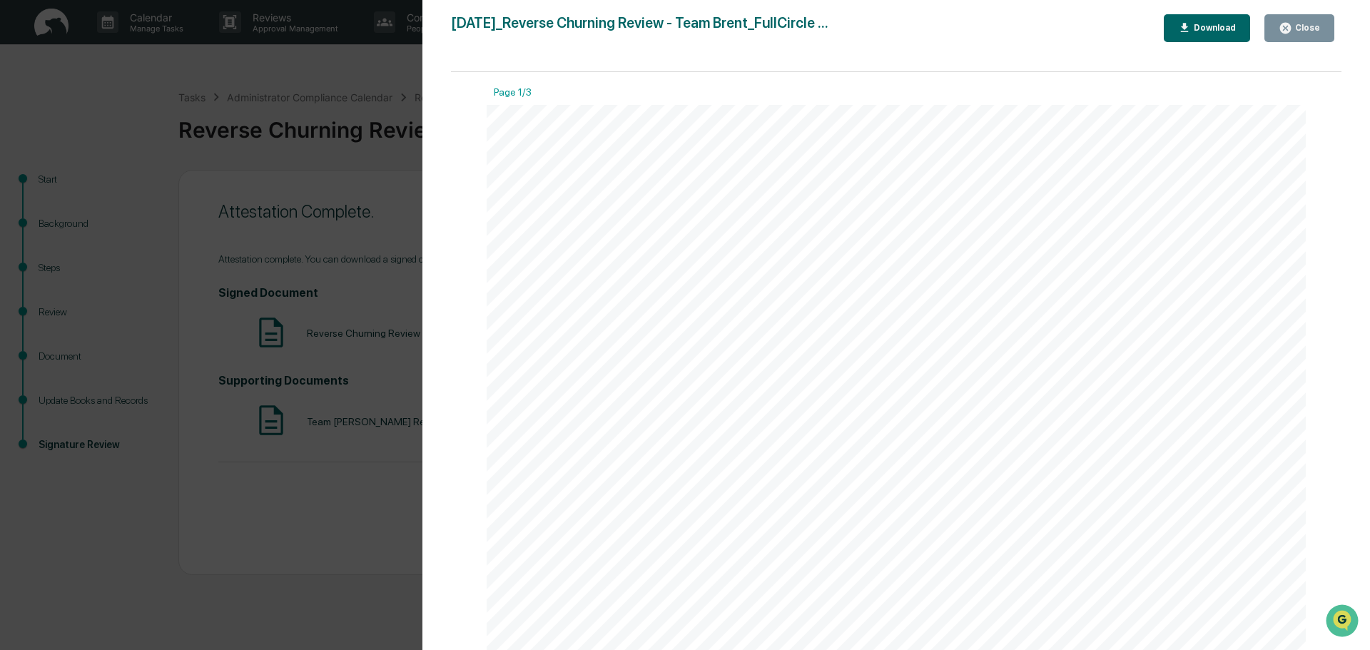
click at [1224, 28] on div "Download" at bounding box center [1213, 28] width 45 height 10
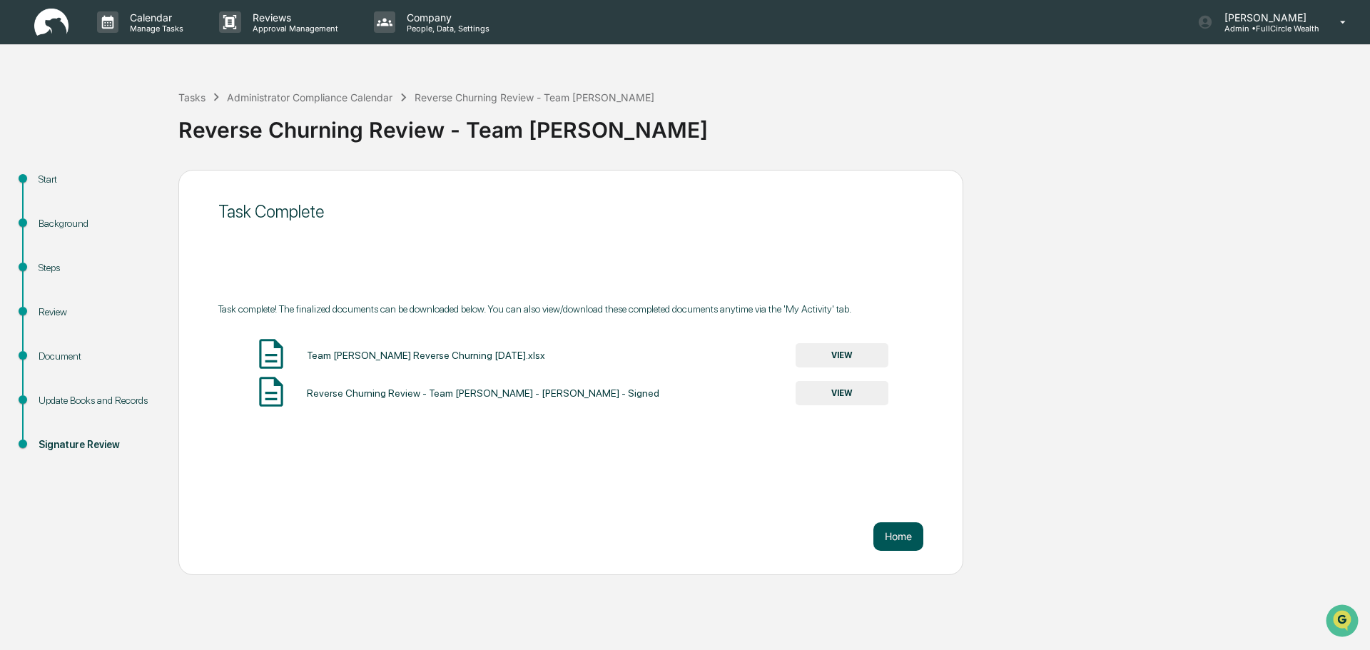
click at [909, 535] on button "Home" at bounding box center [898, 536] width 50 height 29
